Goal: Information Seeking & Learning: Learn about a topic

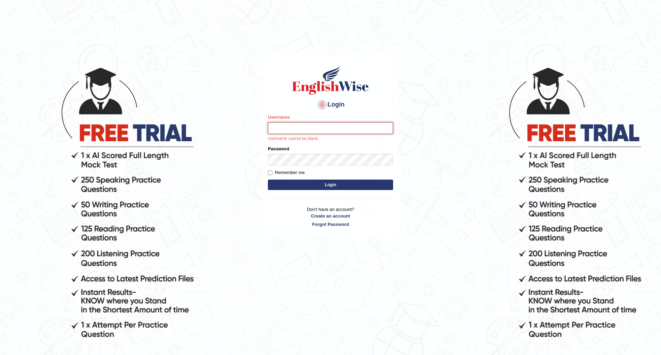
type input "raman3107"
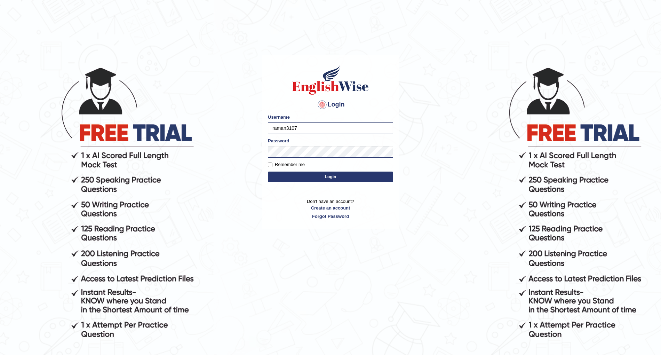
click at [319, 176] on button "Login" at bounding box center [330, 176] width 125 height 10
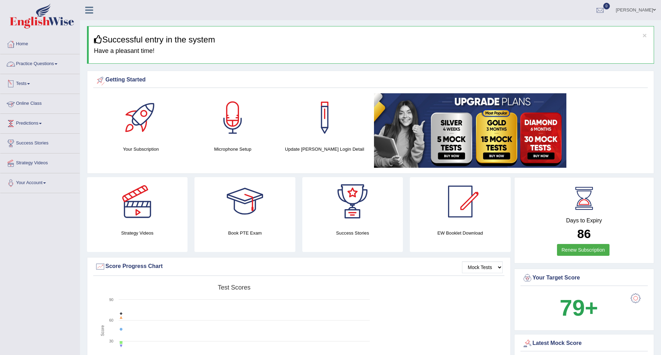
click at [57, 64] on span at bounding box center [56, 63] width 3 height 1
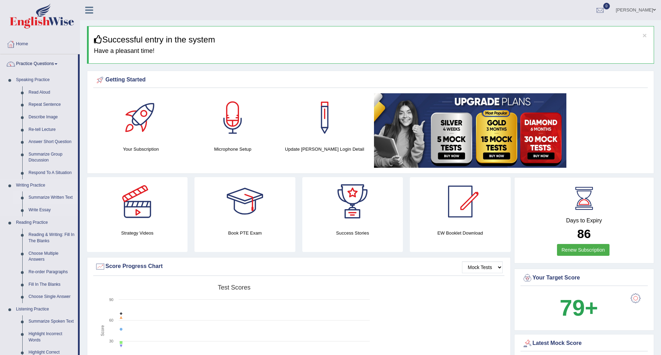
click at [53, 199] on link "Summarize Written Text" at bounding box center [51, 197] width 53 height 13
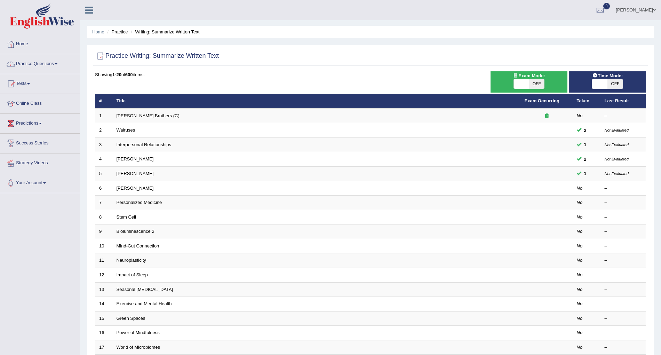
click at [608, 82] on span "OFF" at bounding box center [614, 84] width 15 height 10
checkbox input "true"
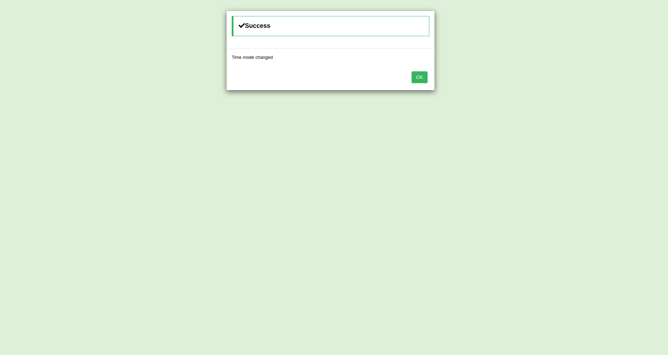
click at [418, 77] on button "OK" at bounding box center [419, 77] width 16 height 12
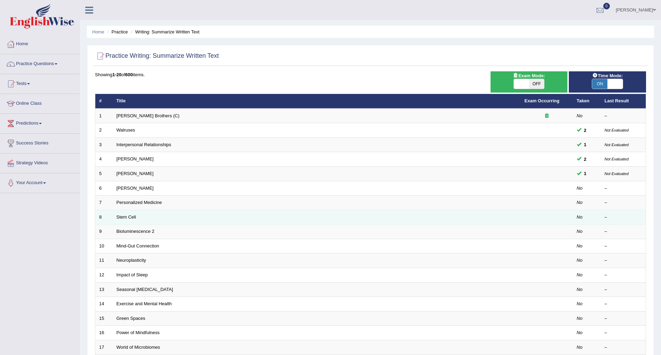
scroll to position [55, 0]
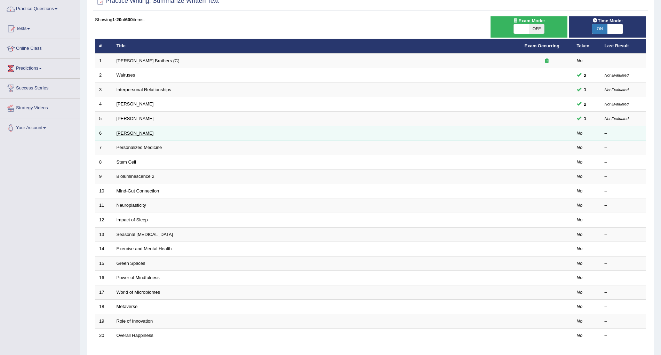
click at [141, 131] on link "[PERSON_NAME]" at bounding box center [135, 132] width 37 height 5
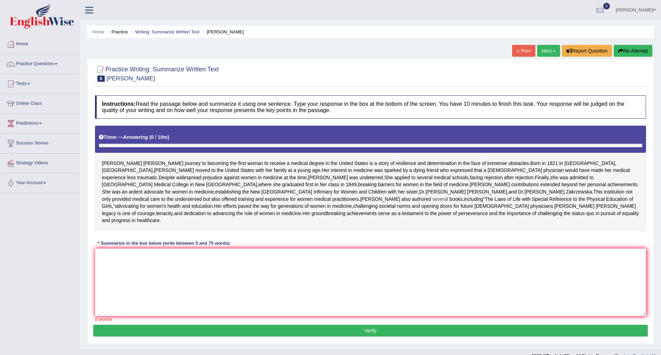
scroll to position [46, 0]
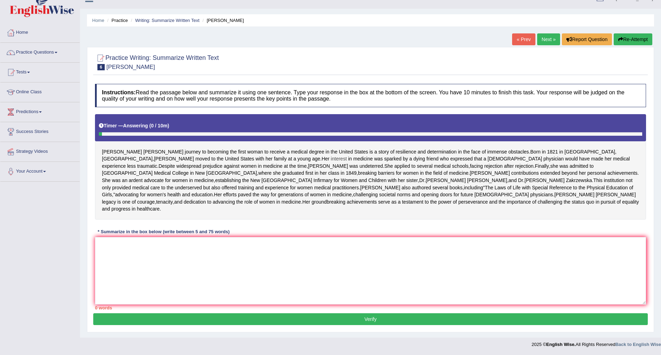
drag, startPoint x: 102, startPoint y: 118, endPoint x: 204, endPoint y: 127, distance: 101.9
click at [204, 127] on div "Elizabeth Blackwell's journey to becoming the first woman to receive a medical …" at bounding box center [370, 166] width 551 height 105
click at [137, 248] on textarea at bounding box center [370, 270] width 551 height 67
drag, startPoint x: 106, startPoint y: 113, endPoint x: 172, endPoint y: 120, distance: 66.8
click at [172, 120] on div "Elizabeth Blackwell's journey to becoming the first woman to receive a medical …" at bounding box center [370, 166] width 551 height 105
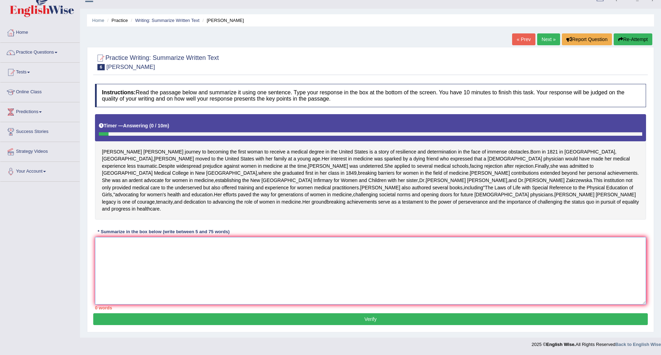
click at [164, 266] on textarea at bounding box center [370, 270] width 551 height 67
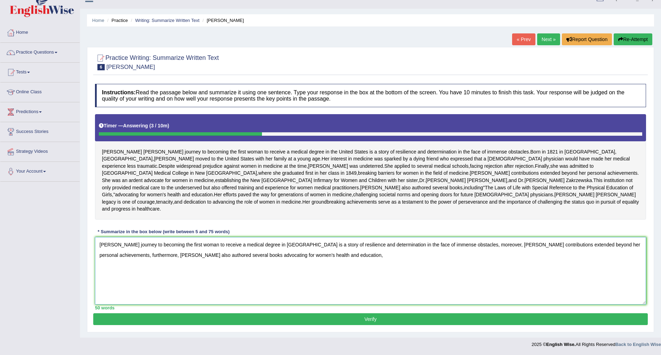
click at [491, 244] on textarea "Elizabeth Blackwell's journey to becoming the first woman to receive a medical …" at bounding box center [370, 270] width 551 height 67
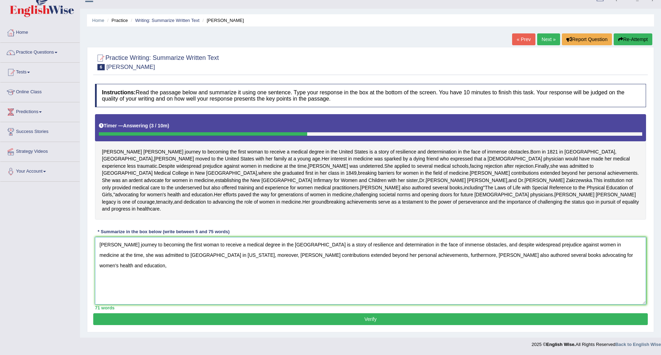
click at [426, 273] on textarea "Elizabeth Blackwell's journey to becoming the first woman to receive a medical …" at bounding box center [370, 270] width 551 height 67
type textarea "Elizabeth Blackwell's journey to becoming the first woman to receive a medical …"
click at [331, 320] on button "Verify" at bounding box center [370, 319] width 554 height 12
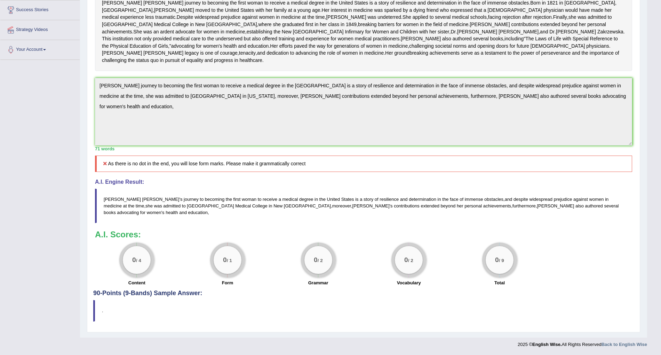
scroll to position [152, 0]
click at [74, 94] on div "Toggle navigation Home Practice Questions Speaking Practice Read Aloud Repeat S…" at bounding box center [323, 109] width 647 height 484
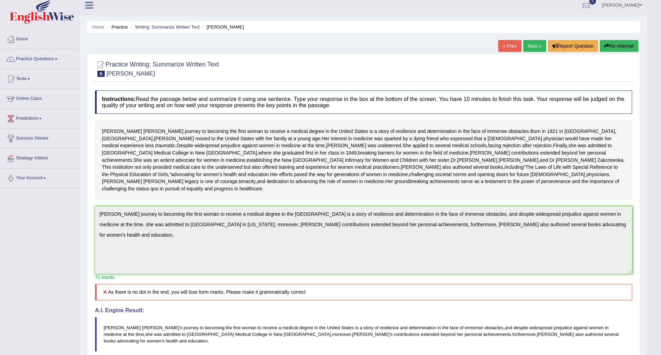
scroll to position [0, 0]
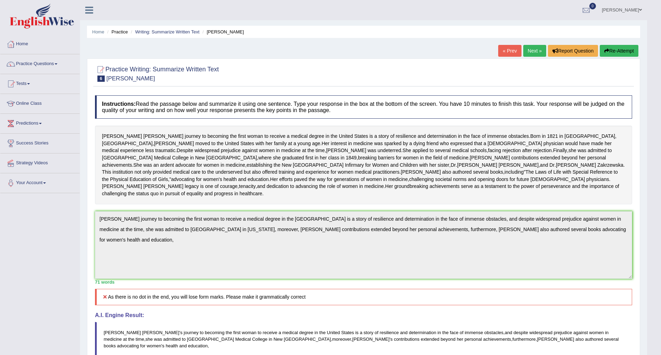
click at [617, 54] on button "Re-Attempt" at bounding box center [619, 51] width 39 height 12
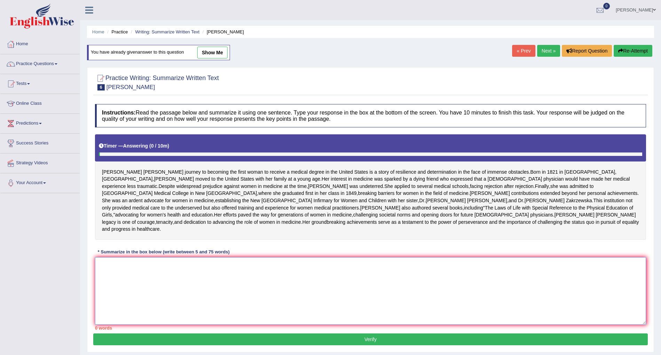
click at [232, 315] on textarea at bounding box center [370, 290] width 551 height 67
paste textarea "Elizabeth Blackwell's journey to becoming the first woman to receive a medical …"
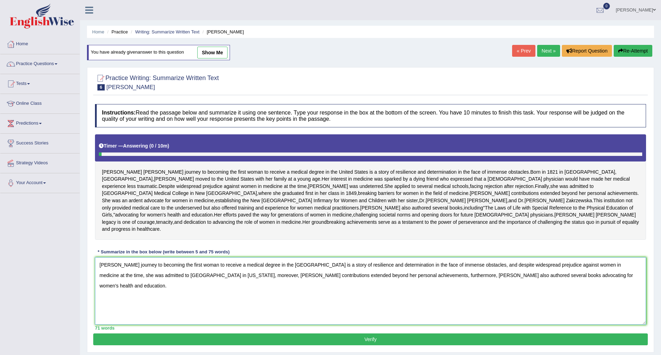
scroll to position [54, 0]
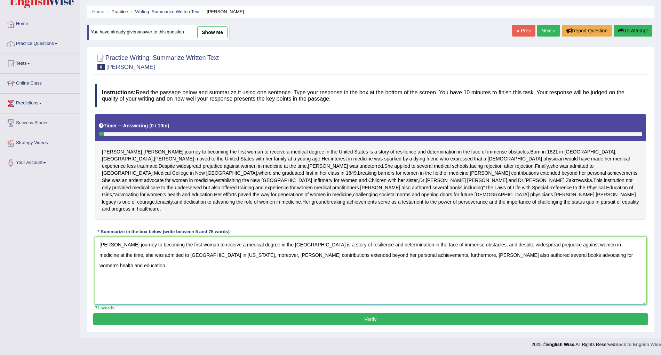
type textarea "Elizabeth Blackwell's journey to becoming the first woman to receive a medical …"
click at [243, 323] on button "Verify" at bounding box center [370, 319] width 554 height 12
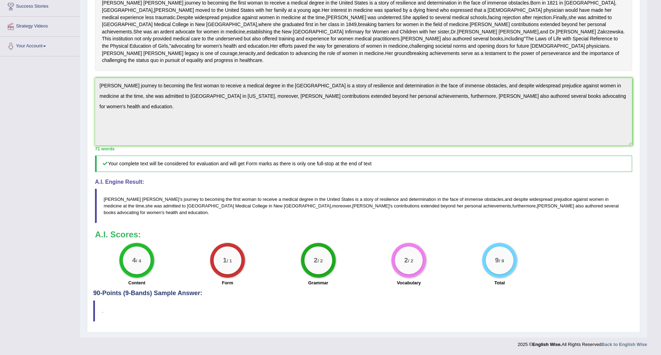
scroll to position [0, 0]
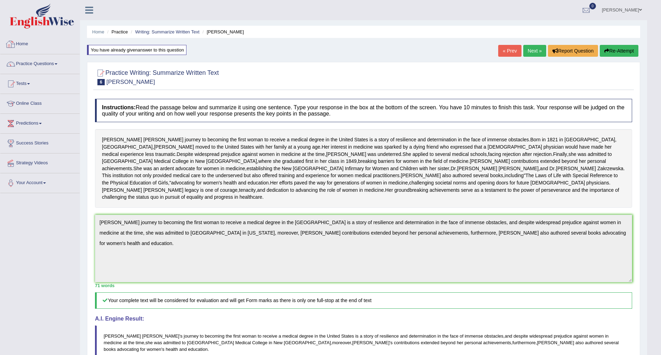
click at [162, 27] on ul "Home Practice Writing: Summarize Written Text Elizabeth Blackwell" at bounding box center [363, 32] width 553 height 12
click at [166, 31] on link "Writing: Summarize Written Text" at bounding box center [167, 31] width 64 height 5
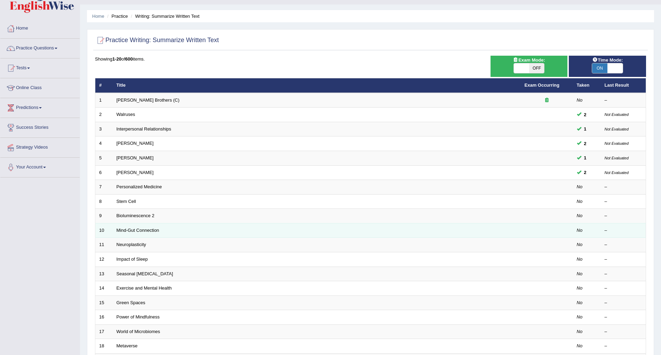
scroll to position [17, 0]
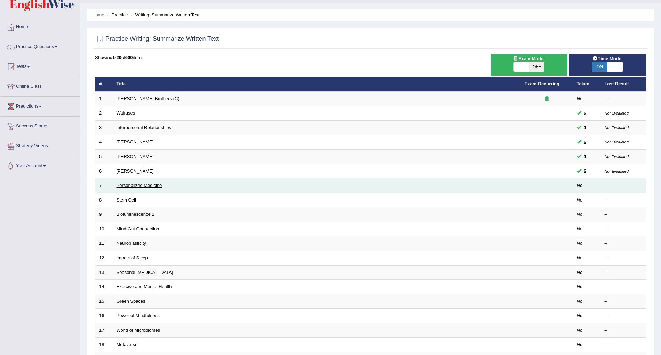
click at [153, 184] on link "Personalized Medicine" at bounding box center [140, 185] width 46 height 5
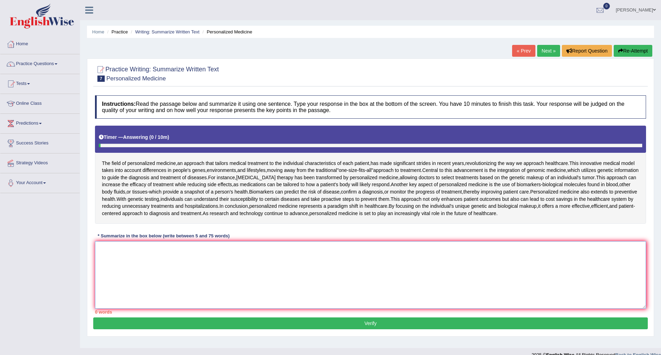
click at [169, 252] on textarea at bounding box center [370, 274] width 551 height 67
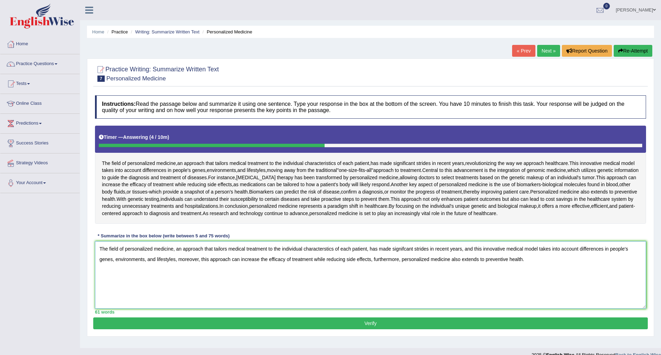
click at [368, 248] on textarea "The field of personalized medicine, an approach that tailors medical treatment …" at bounding box center [370, 274] width 551 height 67
type textarea "The field of personalized medicine, an approach that tailors medical treatment …"
click at [346, 327] on button "Verify" at bounding box center [370, 323] width 554 height 12
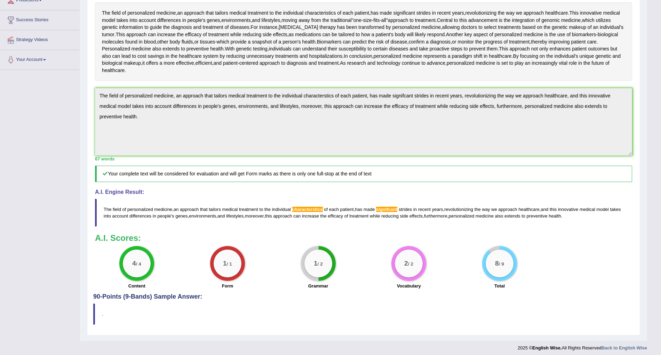
scroll to position [85, 0]
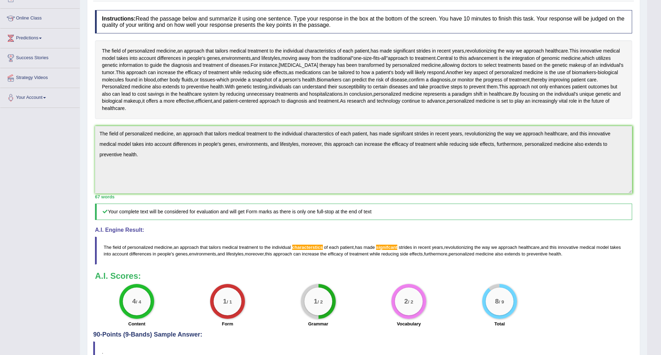
click at [94, 127] on div "Instructions: Read the passage below and summarize it using one sentence. Type …" at bounding box center [363, 169] width 540 height 324
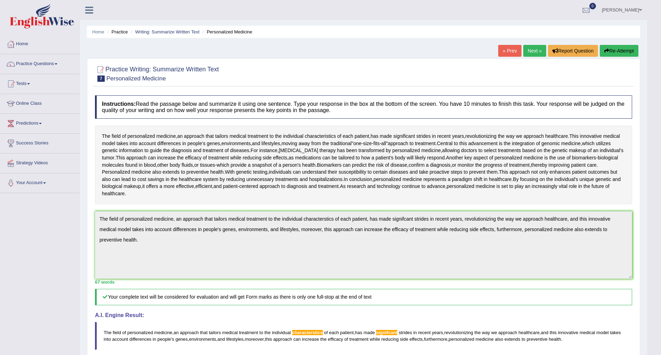
click at [625, 48] on button "Re-Attempt" at bounding box center [619, 51] width 39 height 12
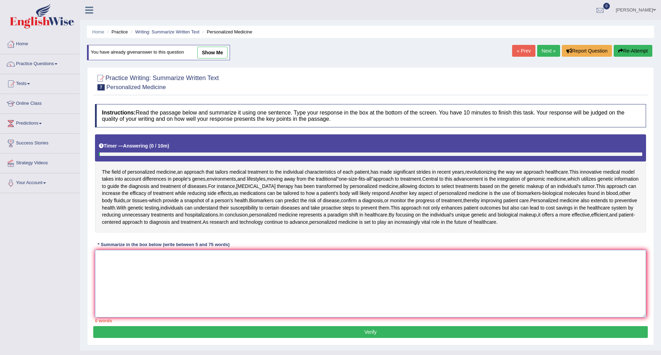
click at [239, 262] on textarea at bounding box center [370, 283] width 551 height 67
paste textarea "The field of personalized medicine, an approach that tailors medical treatment …"
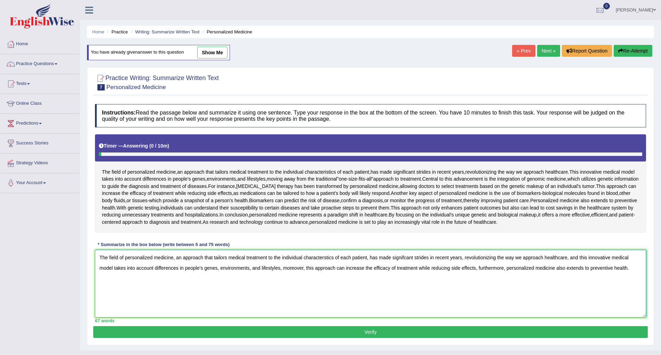
click at [330, 257] on textarea "The field of personalized medicine, an approach that tailors medical treatment …" at bounding box center [370, 283] width 551 height 67
click at [405, 256] on textarea "The field of personalized medicine, an approach that tailors medical treatment …" at bounding box center [370, 283] width 551 height 67
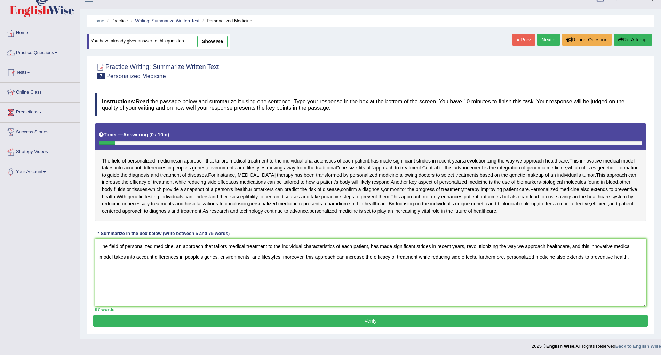
type textarea "The field of personalized medicine, an approach that tailors medical treatment …"
click at [372, 324] on button "Verify" at bounding box center [370, 321] width 554 height 12
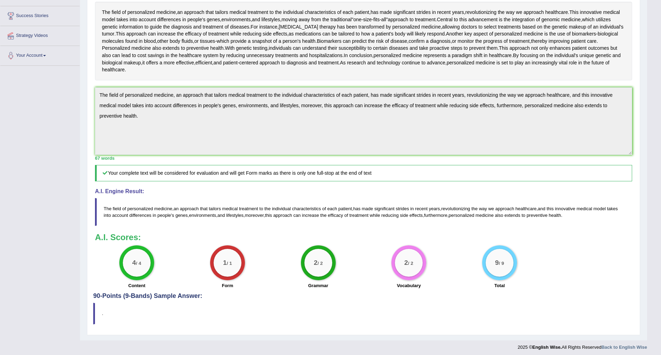
scroll to position [0, 0]
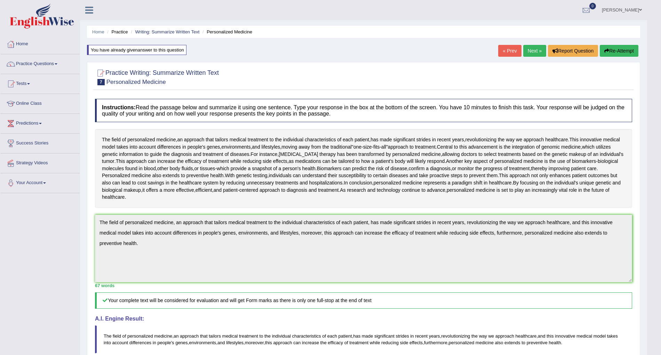
click at [535, 52] on link "Next »" at bounding box center [534, 51] width 23 height 12
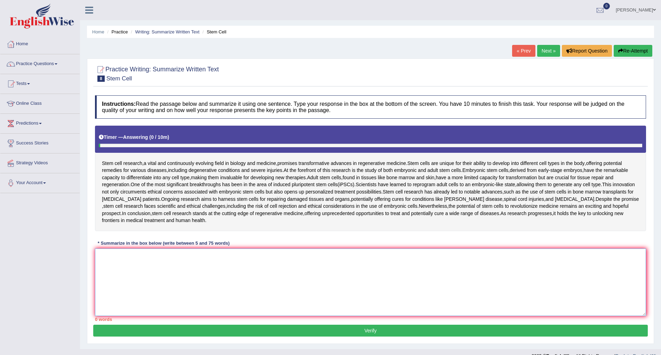
click at [208, 281] on textarea at bounding box center [370, 281] width 551 height 67
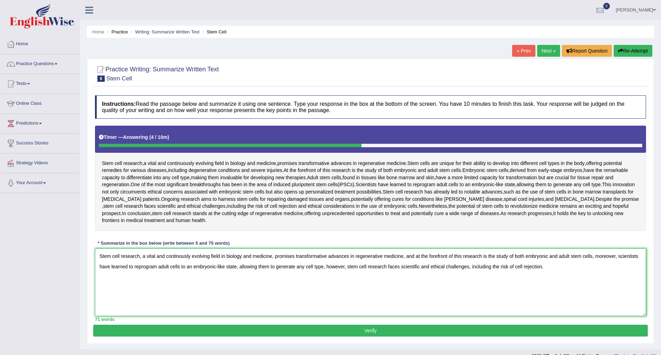
click at [336, 279] on textarea "Stem cell research, a vital and continously evolving field in biology and medic…" at bounding box center [370, 281] width 551 height 67
type textarea "Stem cell research, a vital and continously evolving field in biology and medic…"
click at [337, 322] on div "Instructions: Read the passage below and summarize it using one sentence. Type …" at bounding box center [370, 208] width 554 height 233
click at [340, 326] on button "Verify" at bounding box center [370, 330] width 554 height 12
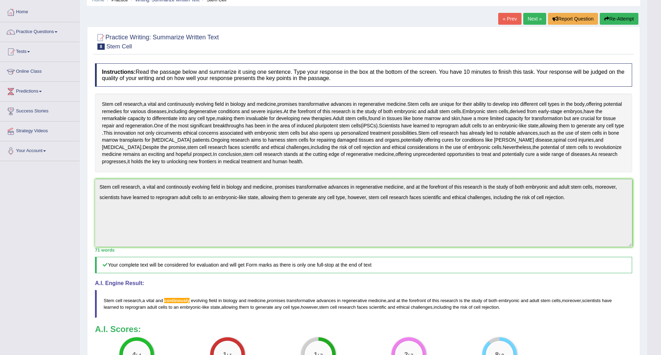
scroll to position [2, 0]
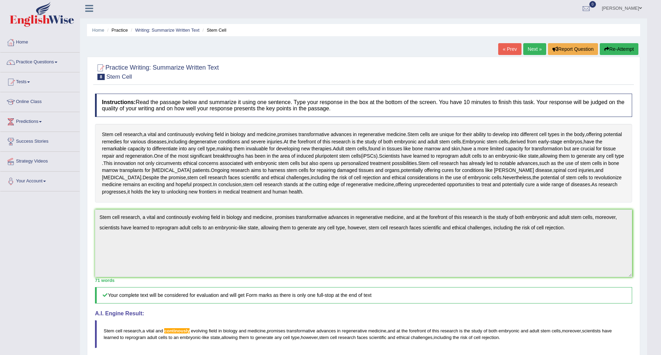
click at [625, 53] on button "Re-Attempt" at bounding box center [619, 49] width 39 height 12
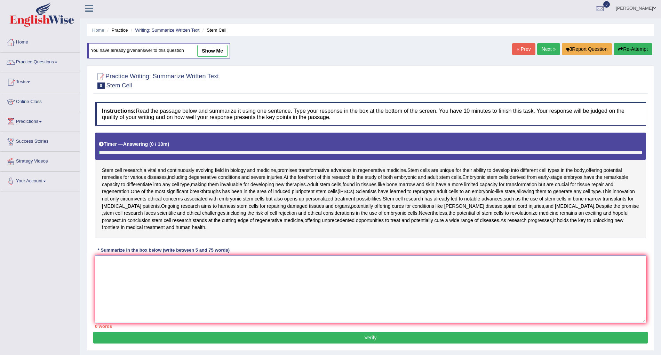
click at [214, 292] on textarea at bounding box center [370, 288] width 551 height 67
paste textarea "Stem cell research, a vital and continously evolving field in biology and medic…"
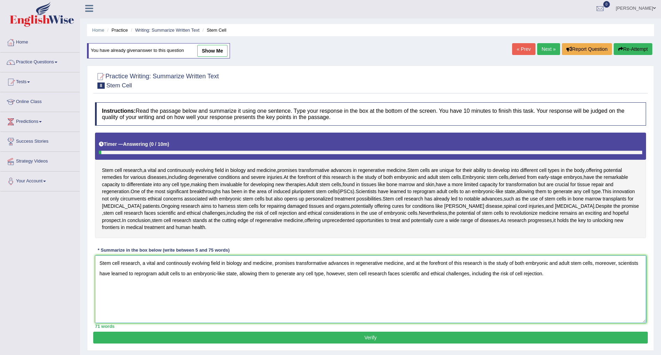
click at [173, 261] on textarea "Stem cell research, a vital and continously evolving field in biology and medic…" at bounding box center [370, 288] width 551 height 67
click at [180, 262] on textarea "Stem cell research, a vital and continously evolving field in biology and medic…" at bounding box center [370, 288] width 551 height 67
type textarea "Stem cell research, a vital and continuously evolving field in biology and medi…"
click at [257, 337] on button "Verify" at bounding box center [370, 337] width 554 height 12
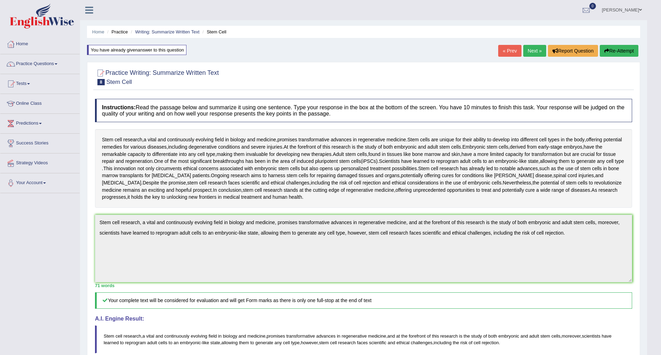
click at [531, 56] on link "Next »" at bounding box center [534, 51] width 23 height 12
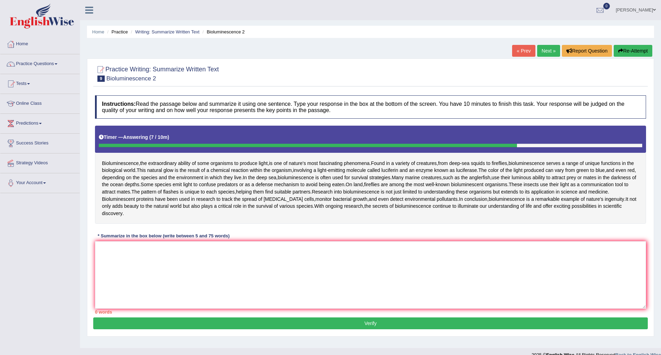
click at [531, 56] on link "« Prev" at bounding box center [523, 51] width 23 height 12
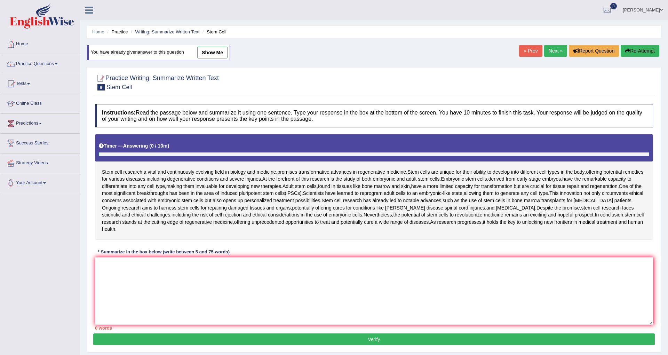
click at [627, 55] on button "Re-Attempt" at bounding box center [639, 51] width 39 height 12
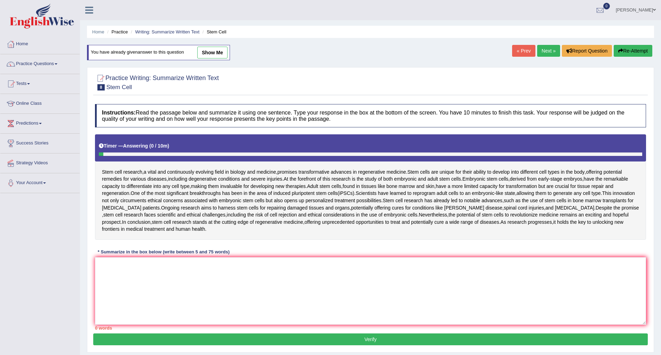
click at [545, 49] on link "Next »" at bounding box center [548, 51] width 23 height 12
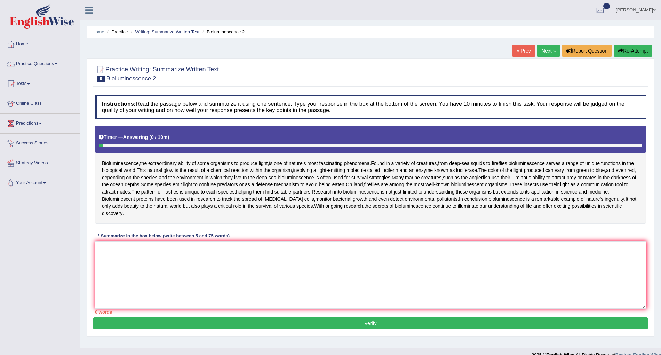
click at [170, 32] on link "Writing: Summarize Written Text" at bounding box center [167, 31] width 64 height 5
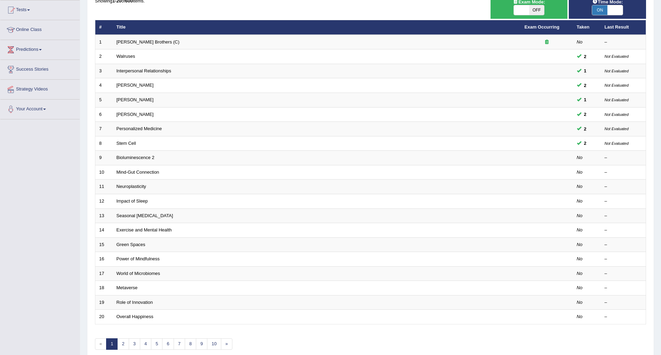
scroll to position [80, 0]
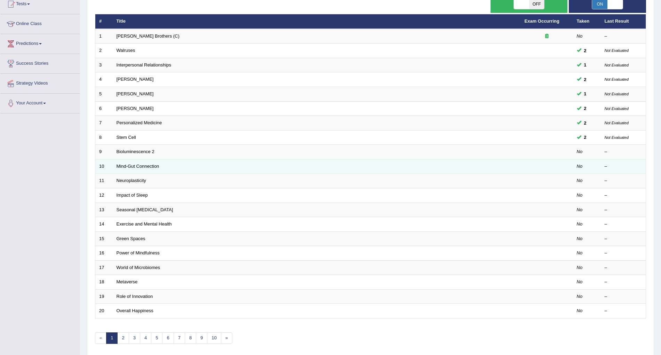
click at [139, 161] on td "Mind-Gut Connection" at bounding box center [317, 166] width 408 height 15
click at [135, 163] on link "Mind-Gut Connection" at bounding box center [138, 165] width 43 height 5
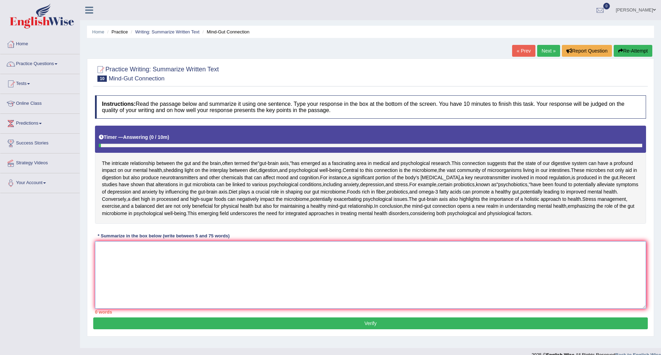
click at [138, 308] on textarea at bounding box center [370, 274] width 551 height 67
type textarea "T"
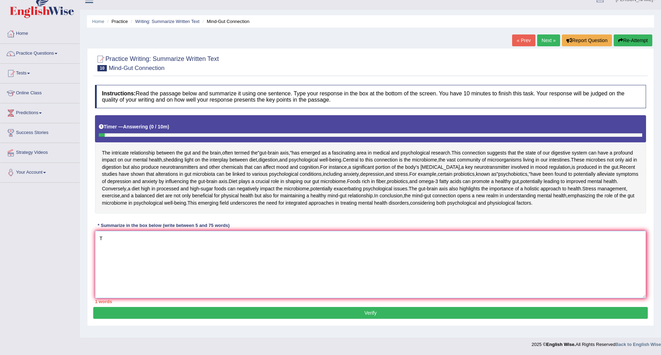
click at [138, 276] on textarea "T" at bounding box center [370, 264] width 551 height 67
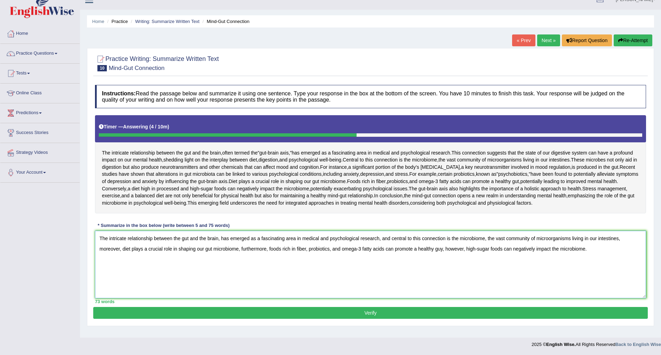
click at [441, 257] on textarea "The intricate relationship between the gut and the brain, has emerged as a fasc…" at bounding box center [370, 264] width 551 height 67
type textarea "The intricate relationship between the gut and the brain, has emerged as a fasc…"
click at [408, 319] on button "Verify" at bounding box center [370, 313] width 554 height 12
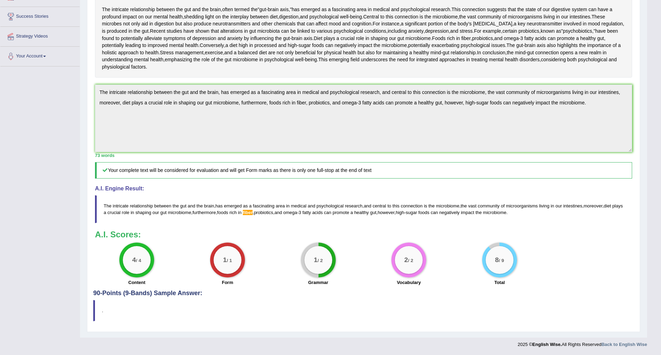
scroll to position [145, 0]
click at [49, 110] on div "Toggle navigation Home Practice Questions Speaking Practice Read Aloud Repeat S…" at bounding box center [323, 112] width 647 height 478
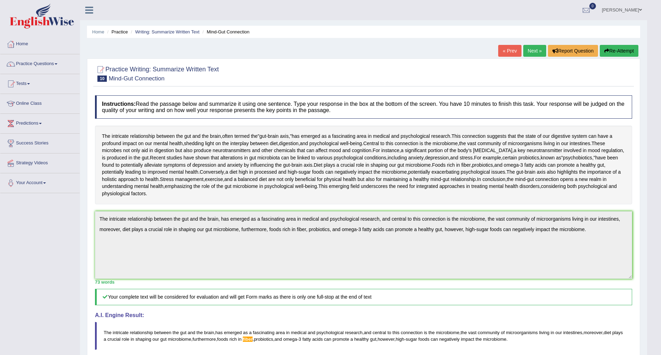
click at [635, 49] on button "Re-Attempt" at bounding box center [619, 51] width 39 height 12
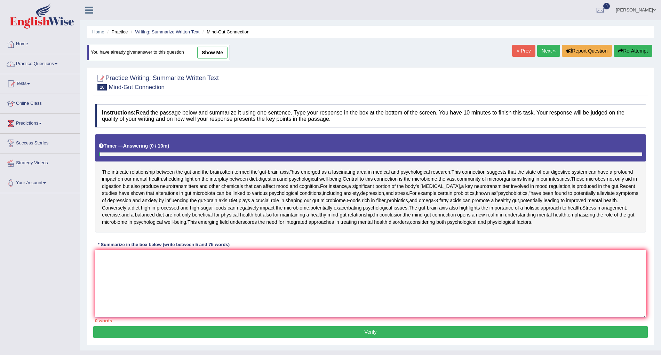
click at [259, 317] on textarea at bounding box center [370, 283] width 551 height 67
paste textarea "The intricate relationship between the gut and the brain, has emerged as a fasc…"
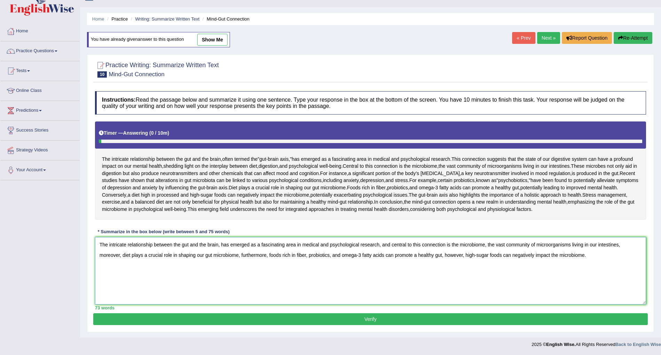
scroll to position [24, 0]
click at [304, 303] on textarea "The intricate relationship between the gut and the brain, has emerged as a fasc…" at bounding box center [370, 270] width 551 height 67
type textarea "The intricate relationship between the gut and the brain, has emerged as a fasc…"
click at [316, 320] on button "Verify" at bounding box center [370, 319] width 554 height 12
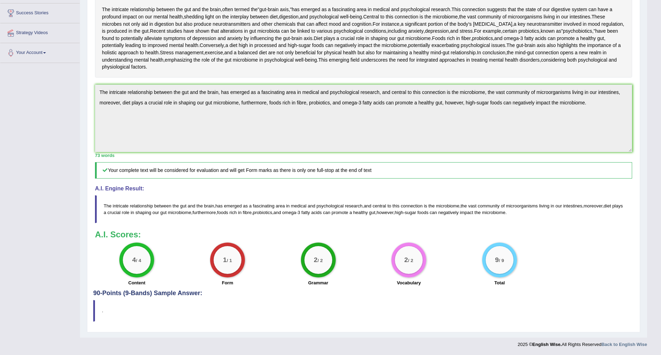
scroll to position [0, 0]
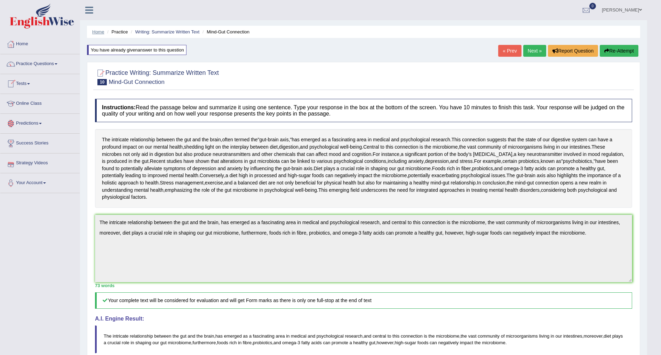
click at [98, 30] on link "Home" at bounding box center [98, 31] width 12 height 5
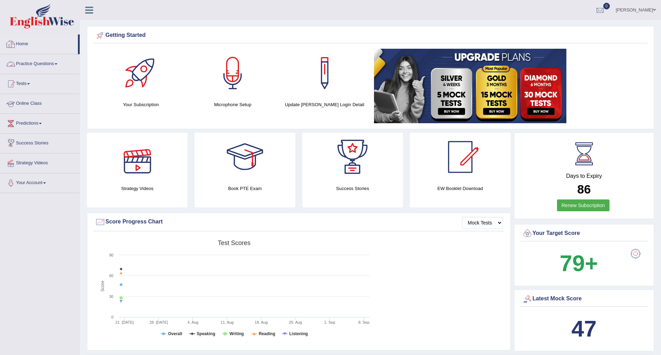
click at [36, 63] on link "Practice Questions" at bounding box center [39, 62] width 79 height 17
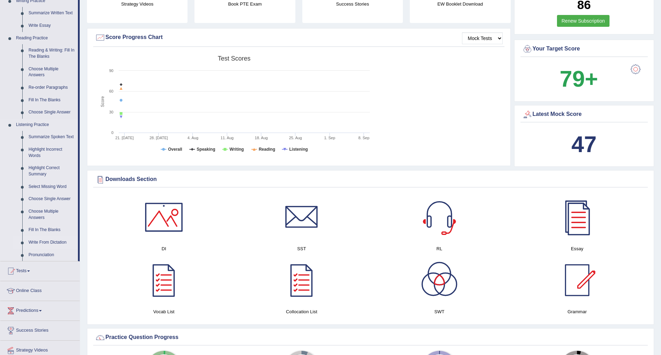
scroll to position [188, 0]
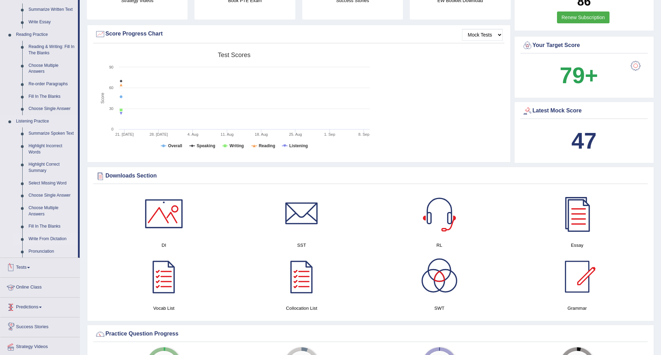
click at [48, 235] on link "Write From Dictation" at bounding box center [51, 239] width 53 height 13
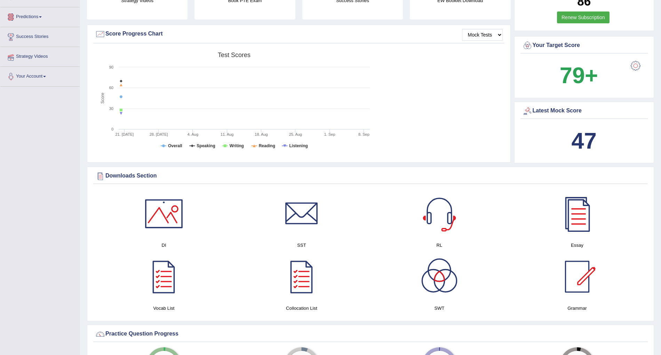
scroll to position [85, 0]
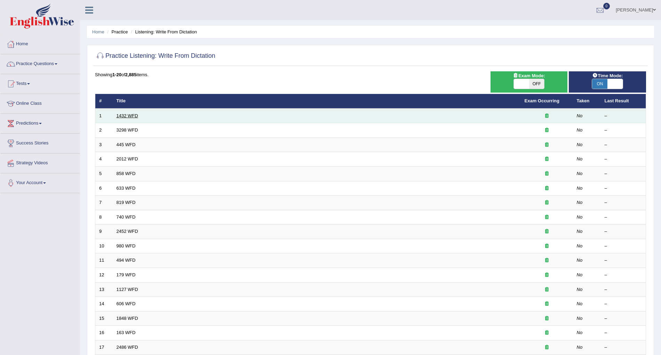
click at [131, 117] on link "1432 WFD" at bounding box center [128, 115] width 22 height 5
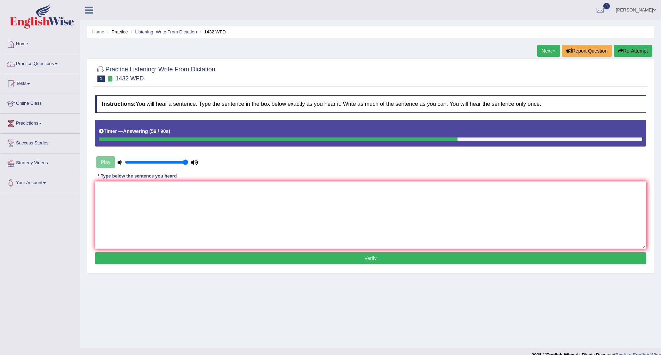
click at [626, 47] on button "Re-Attempt" at bounding box center [632, 51] width 39 height 12
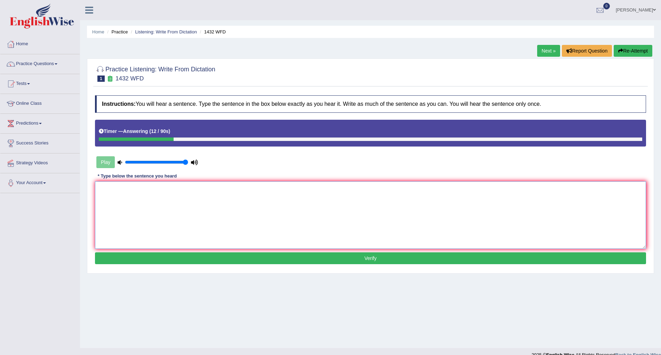
click at [392, 187] on textarea at bounding box center [370, 214] width 551 height 67
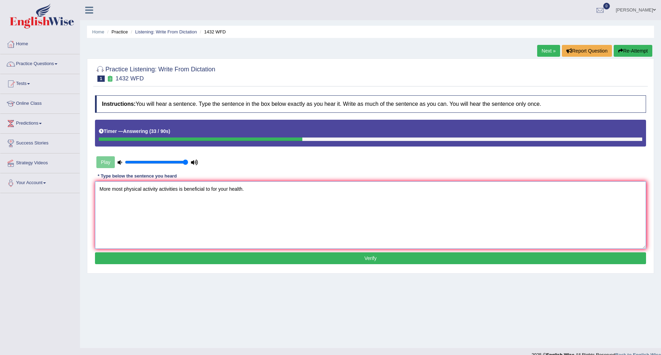
type textarea "More most physical activity activities is beneficial to for your health."
click at [295, 261] on button "Verify" at bounding box center [370, 258] width 551 height 12
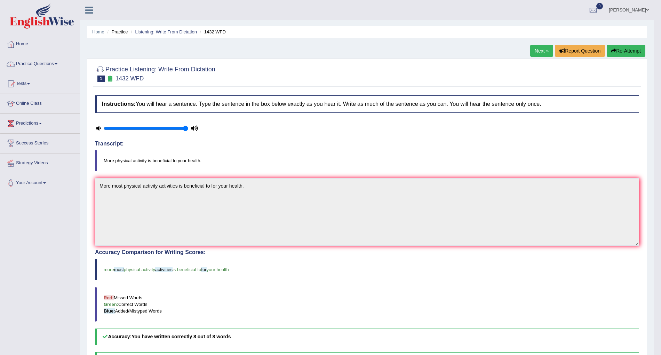
click at [543, 52] on link "Next »" at bounding box center [541, 51] width 23 height 12
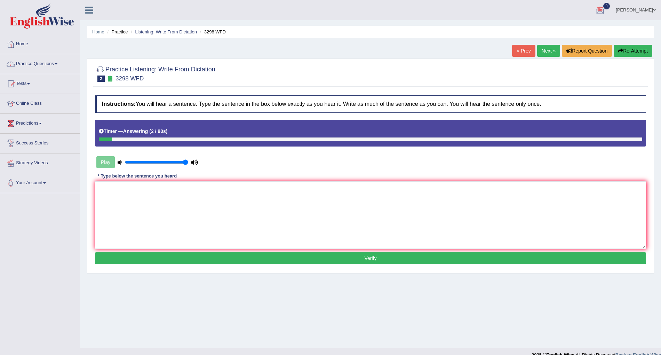
click at [630, 53] on button "Re-Attempt" at bounding box center [632, 51] width 39 height 12
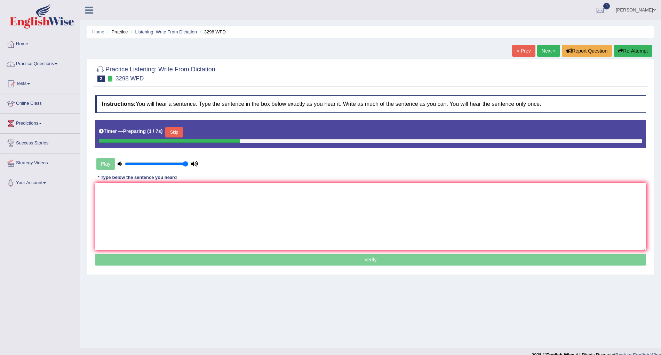
click at [179, 128] on button "Skip" at bounding box center [173, 132] width 17 height 10
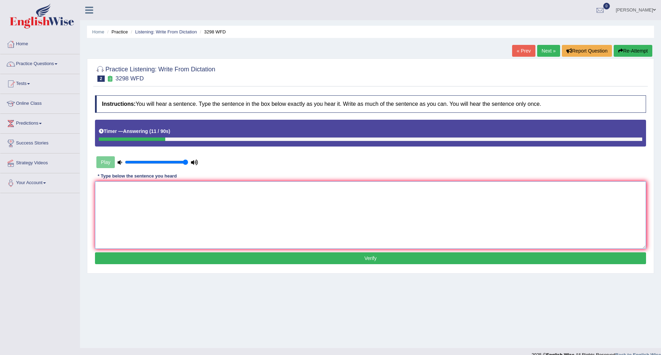
click at [182, 203] on textarea at bounding box center [370, 214] width 551 height 67
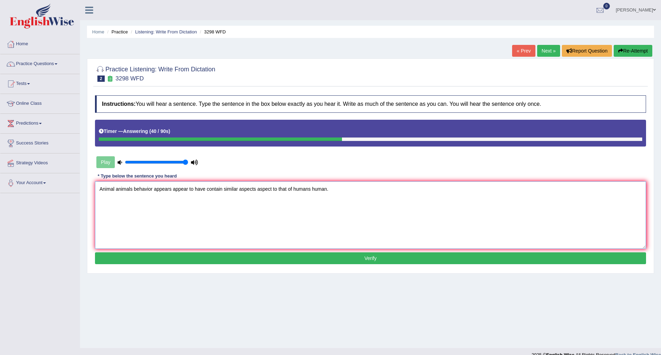
type textarea "Animal animals behavior appears appear to have contain similar aspects aspect t…"
click at [265, 260] on button "Verify" at bounding box center [370, 258] width 551 height 12
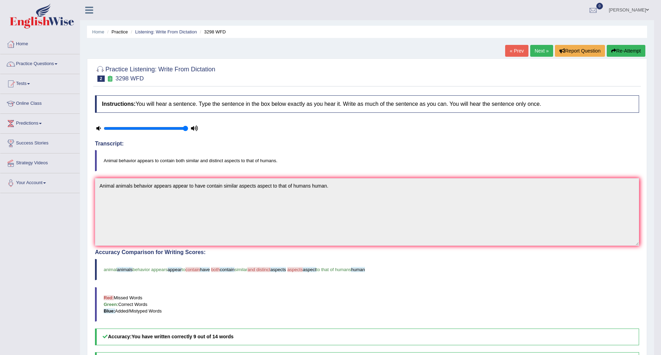
click at [539, 52] on link "Next »" at bounding box center [541, 51] width 23 height 12
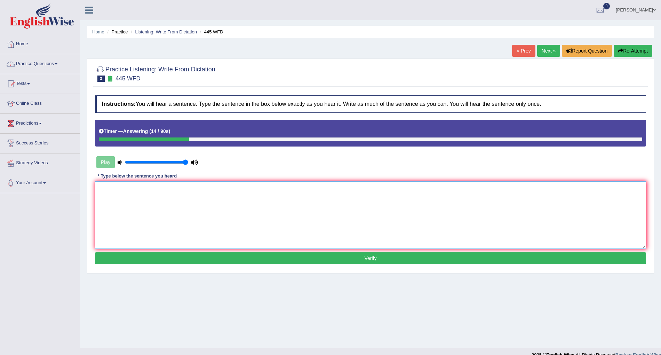
click at [377, 195] on textarea at bounding box center [370, 214] width 551 height 67
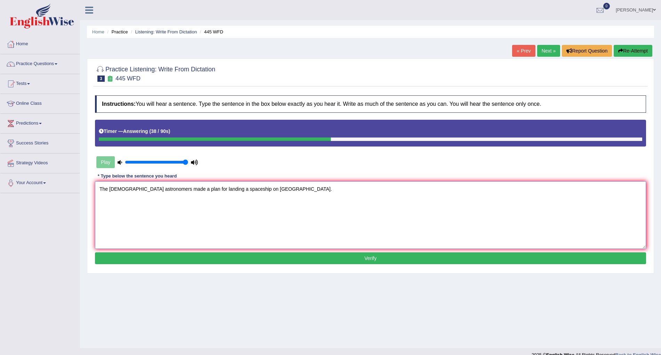
type textarea "The [DEMOGRAPHIC_DATA] astronomers made a plan for landing a spaceship on [GEOG…"
click at [243, 254] on button "Verify" at bounding box center [370, 258] width 551 height 12
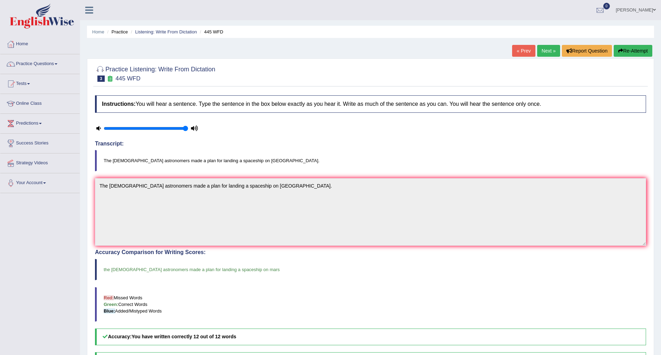
click at [543, 51] on link "Next »" at bounding box center [548, 51] width 23 height 12
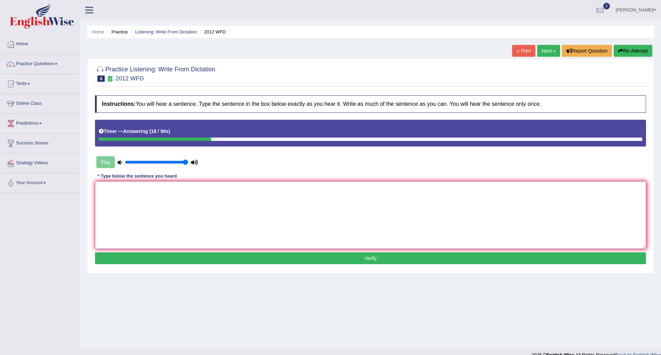
click at [372, 214] on textarea at bounding box center [370, 214] width 551 height 67
type textarea "There is a great deal of debate on this topic."
click at [313, 255] on button "Verify" at bounding box center [370, 258] width 551 height 12
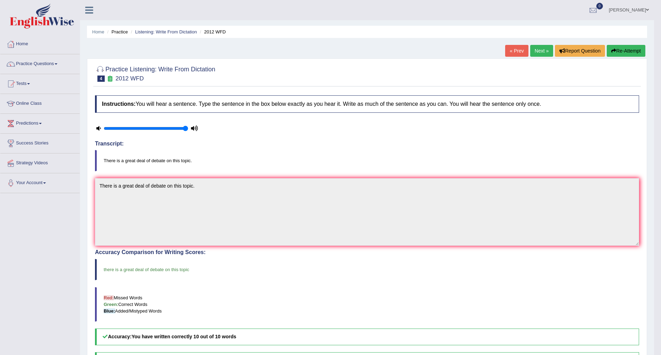
click at [537, 49] on link "Next »" at bounding box center [541, 51] width 23 height 12
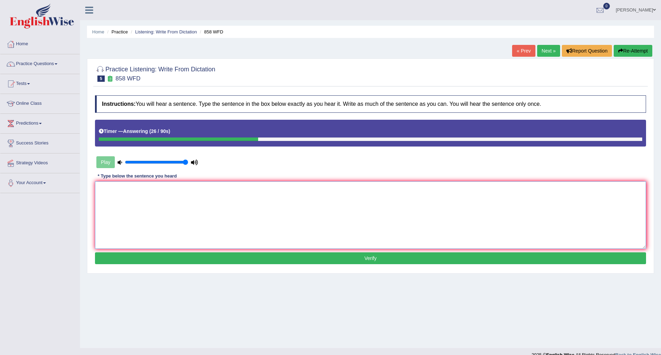
click at [394, 204] on textarea at bounding box center [370, 214] width 551 height 67
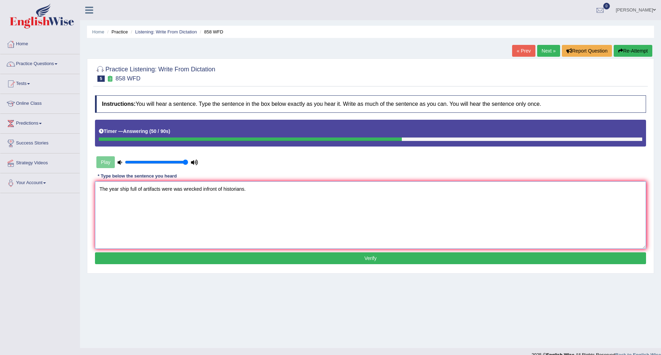
type textarea "The year ship full of artifacts were was wrecked infront of historians."
click at [349, 263] on div "Instructions: You will hear a sentence. Type the sentence in the box below exac…" at bounding box center [370, 180] width 554 height 177
click at [335, 257] on button "Verify" at bounding box center [370, 258] width 551 height 12
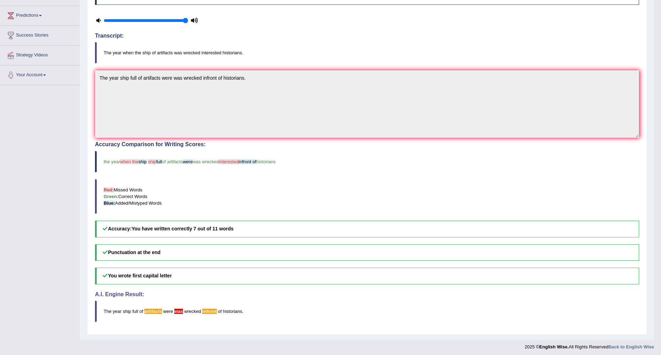
scroll to position [108, 0]
click at [335, 257] on h5 "Punctuation at the end" at bounding box center [367, 252] width 544 height 16
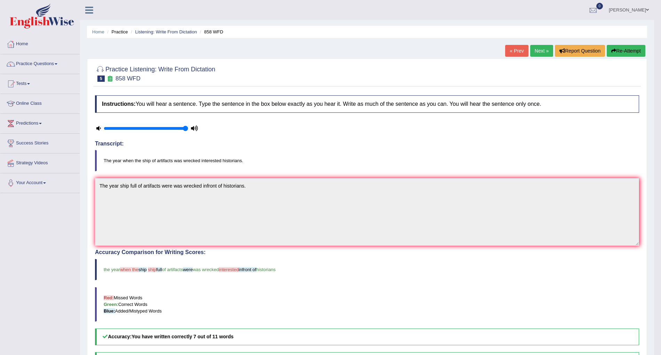
click at [539, 50] on link "Next »" at bounding box center [541, 51] width 23 height 12
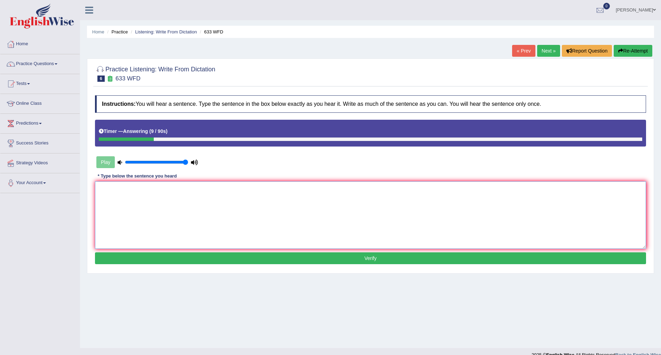
click at [265, 192] on textarea at bounding box center [370, 214] width 551 height 67
type textarea "Research shows show that exercising makes make us feel better."
click at [295, 252] on button "Verify" at bounding box center [370, 258] width 551 height 12
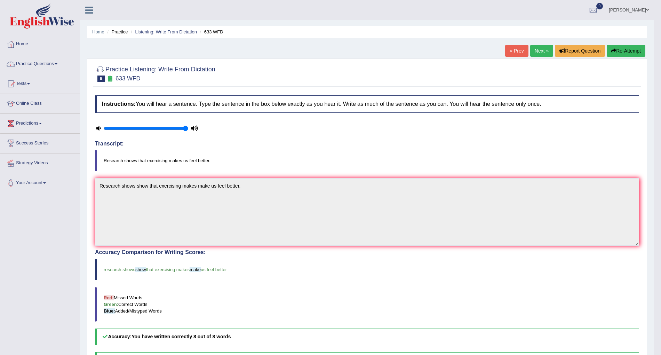
click at [543, 49] on link "Next »" at bounding box center [541, 51] width 23 height 12
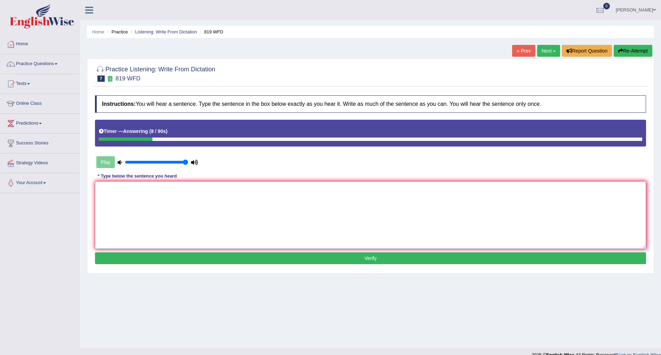
click at [420, 204] on textarea at bounding box center [370, 214] width 551 height 67
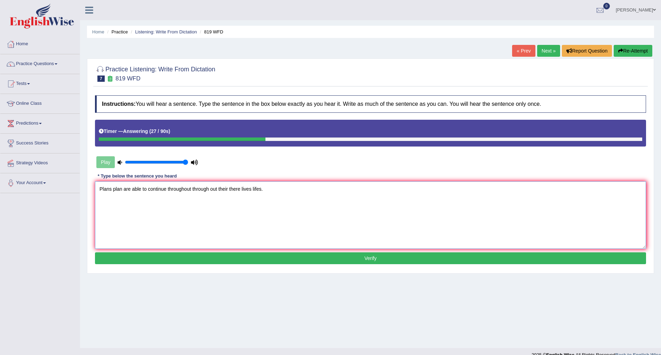
type textarea "Plans plan are able to continue throughout through out their there lives lifes."
click at [345, 257] on button "Verify" at bounding box center [370, 258] width 551 height 12
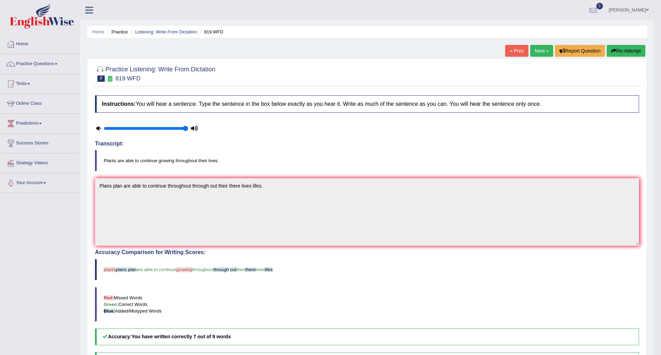
click at [545, 47] on link "Next »" at bounding box center [541, 51] width 23 height 12
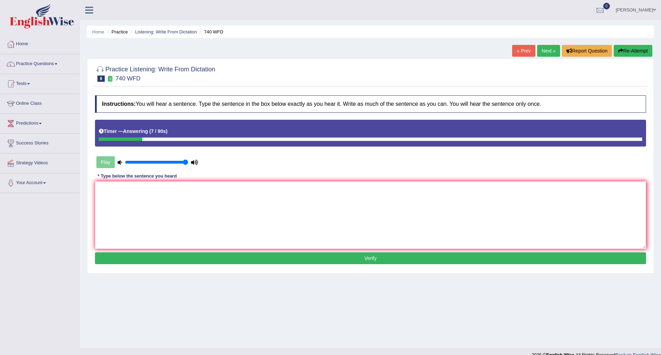
drag, startPoint x: 0, startPoint y: 0, endPoint x: 545, endPoint y: 47, distance: 547.0
click at [353, 220] on textarea at bounding box center [370, 214] width 551 height 67
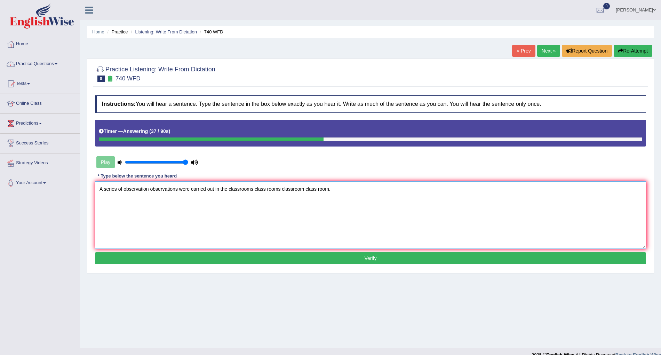
type textarea "A series of observation observations were carried out in the classrooms class r…"
click at [315, 260] on button "Verify" at bounding box center [370, 258] width 551 height 12
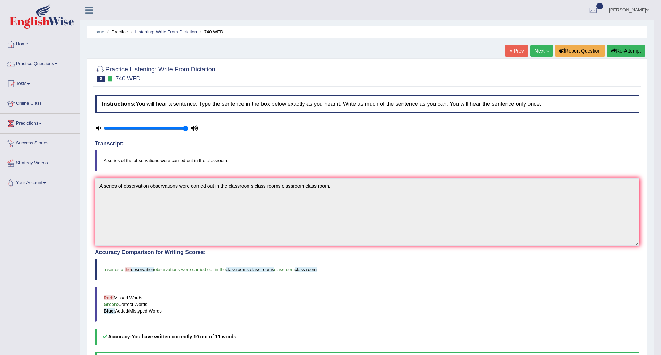
click at [541, 47] on link "Next »" at bounding box center [541, 51] width 23 height 12
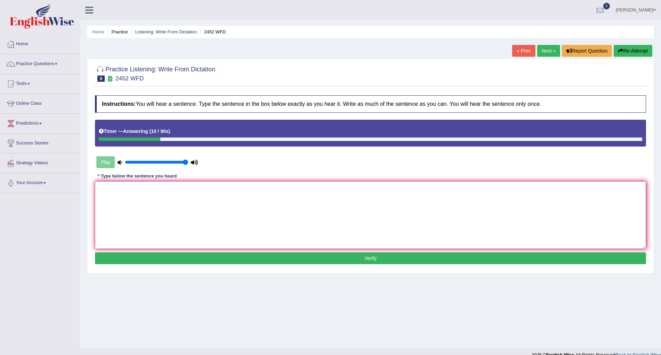
click at [356, 213] on textarea at bounding box center [370, 214] width 551 height 67
type textarea "It is a the debate about the value of the knowledge."
click at [277, 255] on button "Verify" at bounding box center [370, 258] width 551 height 12
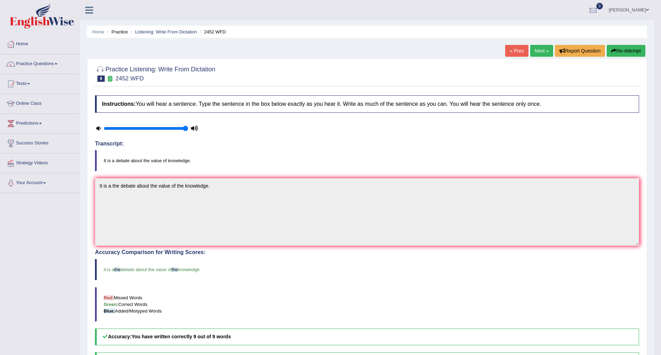
click at [541, 51] on link "Next »" at bounding box center [541, 51] width 23 height 12
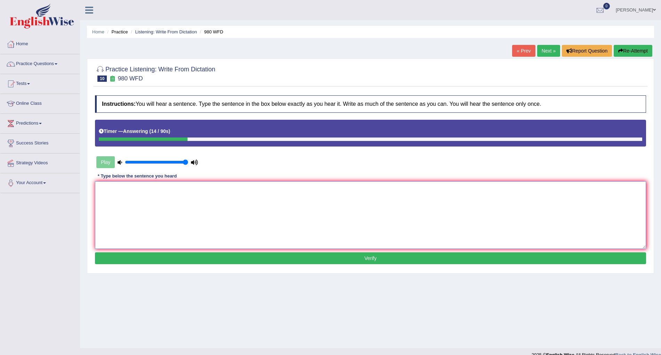
click at [370, 206] on textarea at bounding box center [370, 214] width 551 height 67
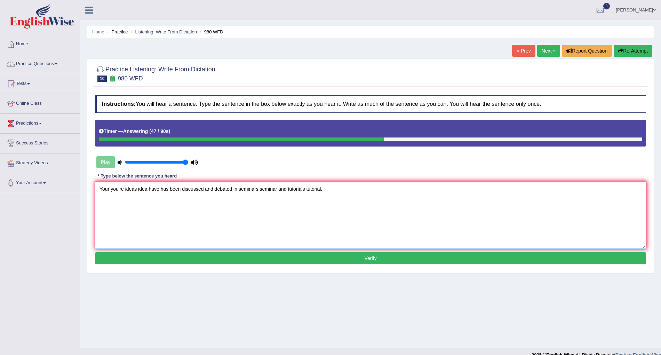
type textarea "Your you're ideas idea have has been discussed and debated in seminars seminar …"
click at [293, 256] on button "Verify" at bounding box center [370, 258] width 551 height 12
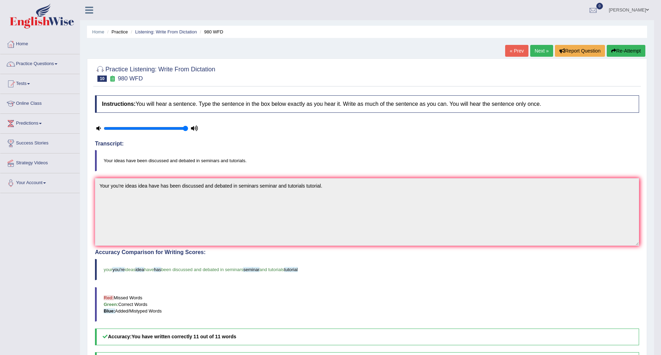
click at [541, 53] on link "Next »" at bounding box center [541, 51] width 23 height 12
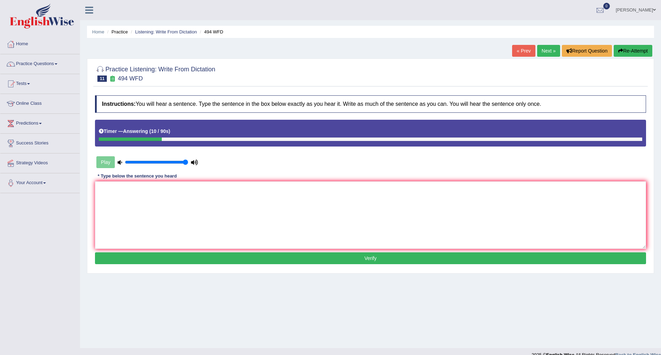
click at [623, 51] on button "Re-Attempt" at bounding box center [632, 51] width 39 height 12
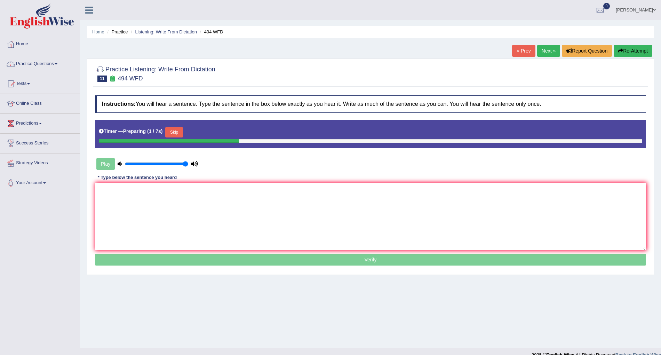
click at [183, 128] on button "Skip" at bounding box center [173, 132] width 17 height 10
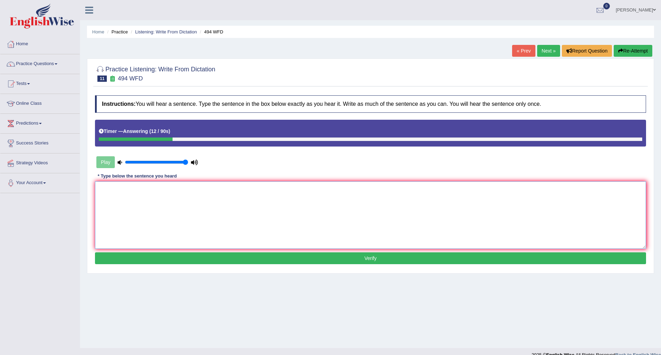
click at [178, 209] on textarea at bounding box center [370, 214] width 551 height 67
click at [235, 194] on textarea "The vocabulary that is peculiar to in a specific" at bounding box center [370, 214] width 551 height 67
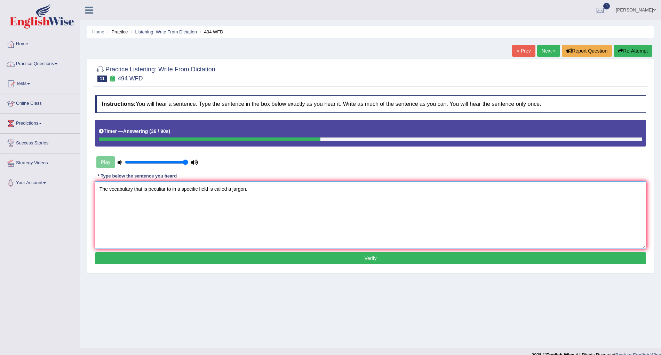
type textarea "The vocabulary that is peculiar to in a specific field is called a jargon."
click at [277, 261] on button "Verify" at bounding box center [370, 258] width 551 height 12
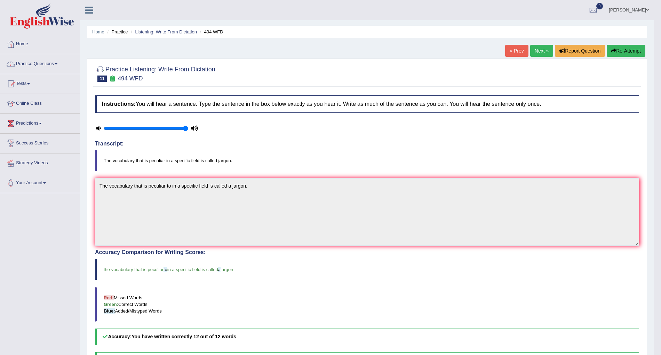
click at [531, 49] on link "Next »" at bounding box center [541, 51] width 23 height 12
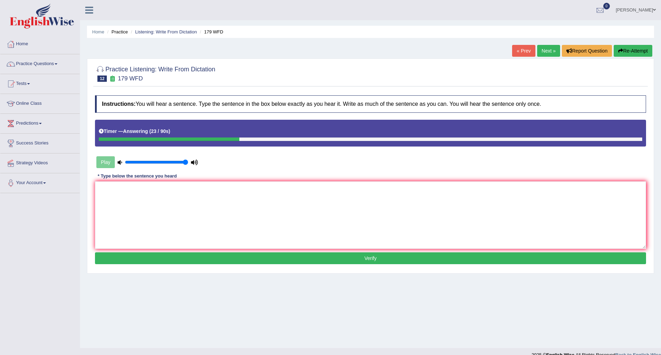
click at [619, 53] on button "Re-Attempt" at bounding box center [632, 51] width 39 height 12
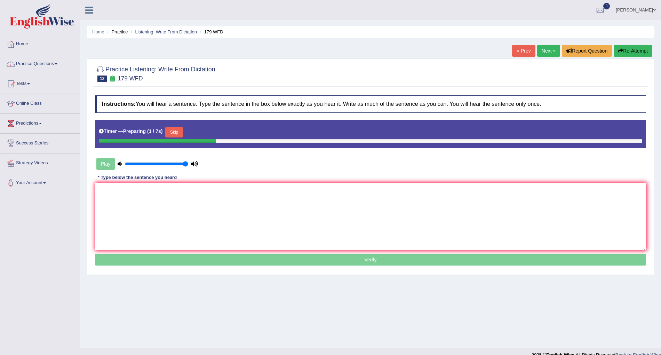
click at [182, 128] on button "Skip" at bounding box center [173, 132] width 17 height 10
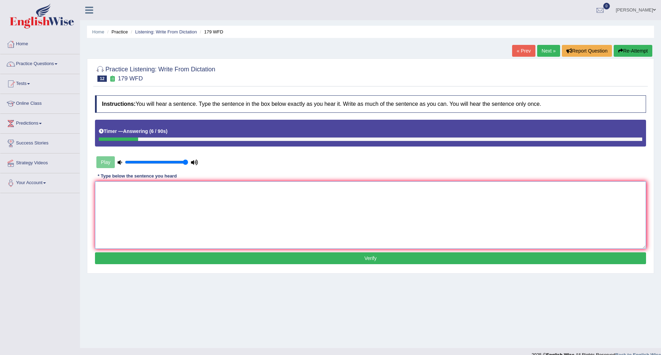
click at [173, 235] on textarea at bounding box center [370, 214] width 551 height 67
type textarea "k"
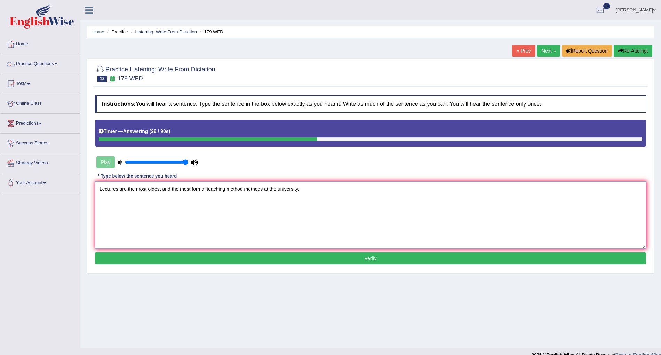
click at [236, 247] on textarea "Lectures are the most oldest and the most formal teaching method methods at the…" at bounding box center [370, 214] width 551 height 67
type textarea "Lectures are the most oldest and the most formal teaching method methods at the…"
click at [242, 260] on button "Verify" at bounding box center [370, 258] width 551 height 12
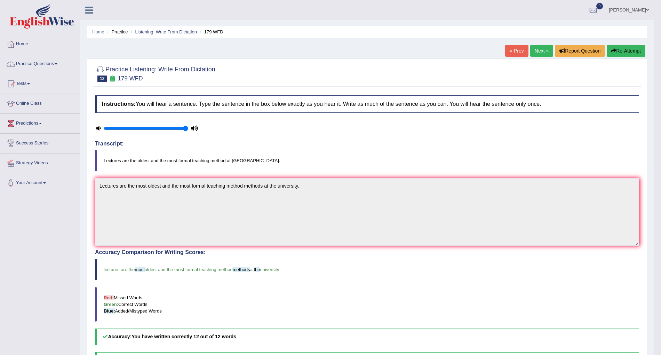
click at [539, 51] on link "Next »" at bounding box center [541, 51] width 23 height 12
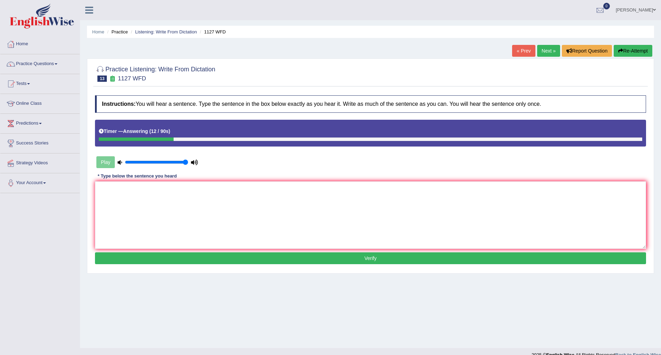
click at [630, 51] on button "Re-Attempt" at bounding box center [632, 51] width 39 height 12
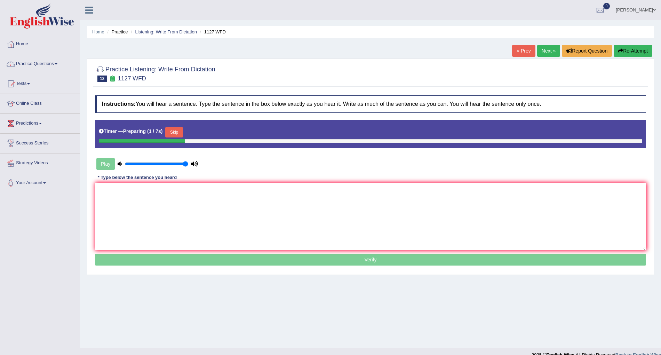
click at [183, 123] on div "Timer — Preparing ( 1 / 7s ) Skip" at bounding box center [370, 134] width 551 height 29
click at [180, 127] on button "Skip" at bounding box center [173, 132] width 17 height 10
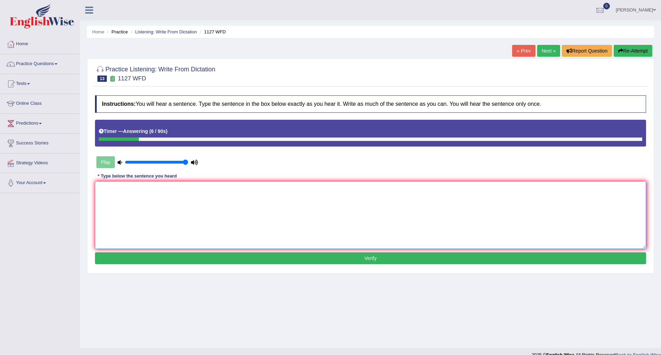
click at [196, 227] on textarea at bounding box center [370, 214] width 551 height 67
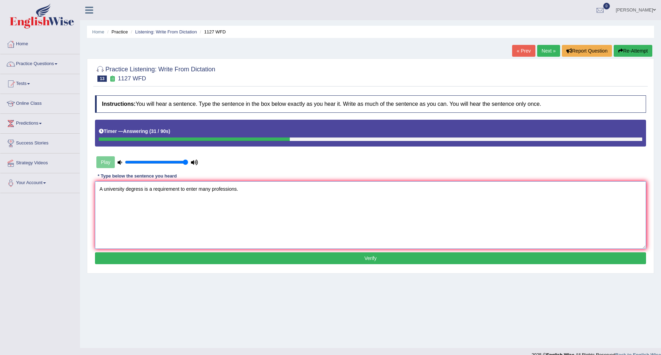
drag, startPoint x: 142, startPoint y: 189, endPoint x: 233, endPoint y: 197, distance: 91.8
click at [233, 197] on textarea "A university degress is a requirement to enter many professions." at bounding box center [370, 214] width 551 height 67
click at [124, 185] on textarea "A university degress is a requirement to enter many professions." at bounding box center [370, 214] width 551 height 67
type textarea "A university degree degress is a requirement to enter many professions."
click at [196, 258] on button "Verify" at bounding box center [370, 258] width 551 height 12
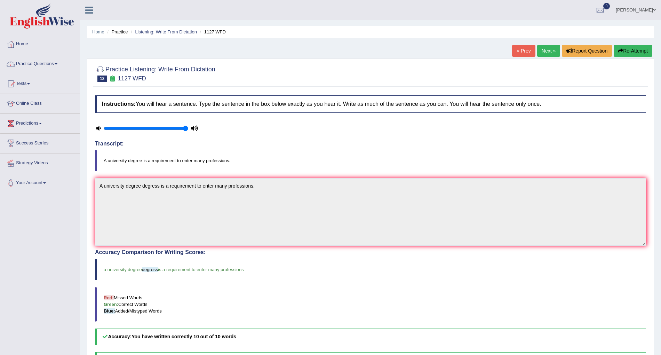
click at [543, 48] on link "Next »" at bounding box center [548, 51] width 23 height 12
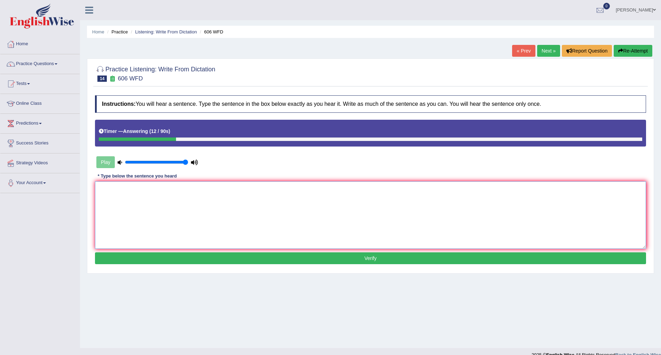
click at [229, 230] on textarea at bounding box center [370, 214] width 551 height 67
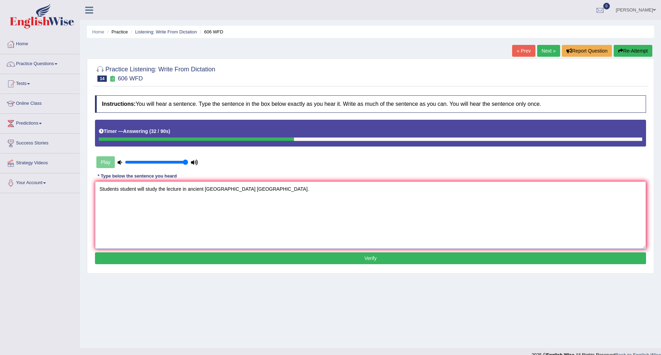
type textarea "Students student will study the lecture in ancient [GEOGRAPHIC_DATA] [GEOGRAPHI…"
click at [226, 252] on button "Verify" at bounding box center [370, 258] width 551 height 12
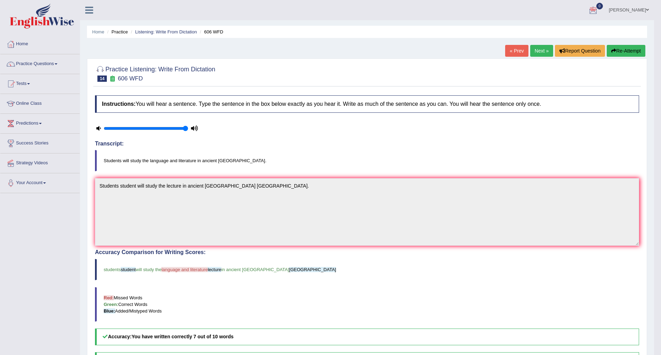
click at [537, 50] on link "Next »" at bounding box center [541, 51] width 23 height 12
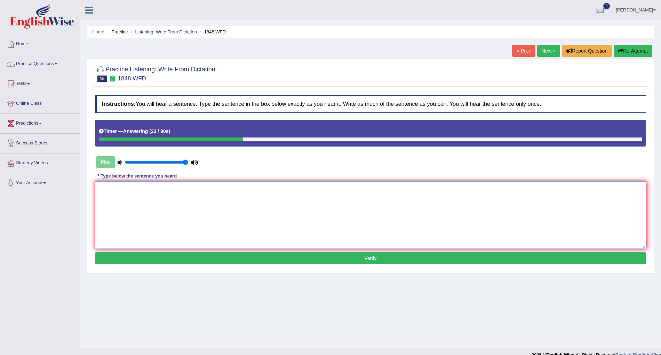
click at [401, 209] on textarea at bounding box center [370, 214] width 551 height 67
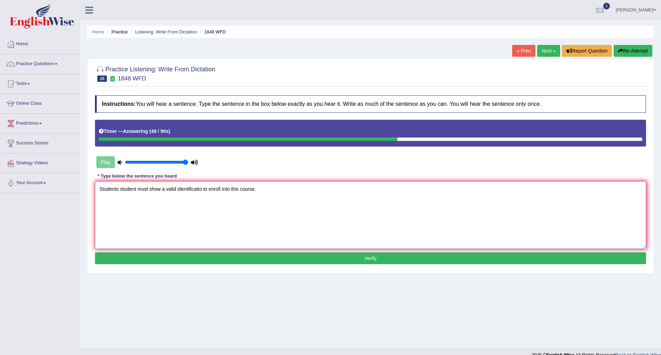
click at [200, 188] on textarea "Students student must show a valid identificatio to enroll into this course." at bounding box center [370, 214] width 551 height 67
click at [286, 194] on textarea "Students student must show a valid identification to enroll into this course." at bounding box center [370, 214] width 551 height 67
click at [240, 191] on textarea "Students student must show a valid identification to enroll into this course co…" at bounding box center [370, 214] width 551 height 67
type textarea "Students student must show a valid identification to enroll into this these cou…"
click at [211, 259] on button "Verify" at bounding box center [370, 258] width 551 height 12
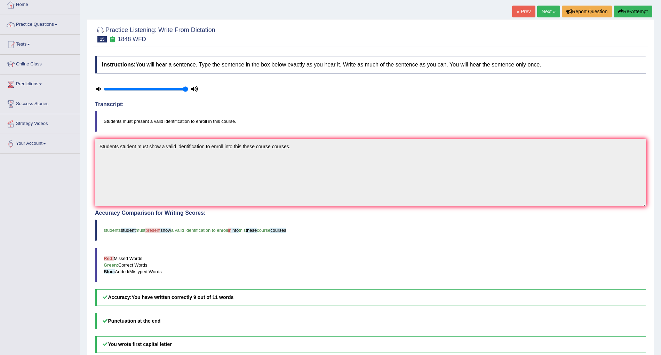
scroll to position [38, 0]
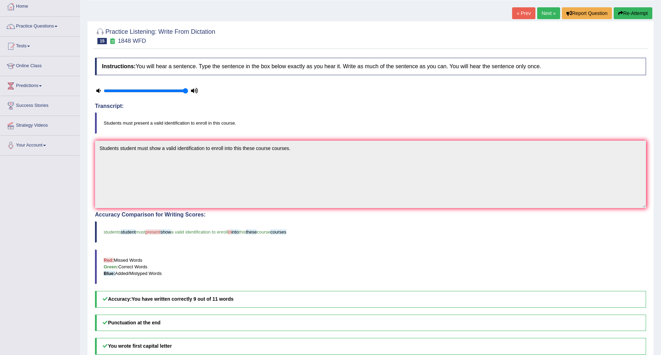
click at [632, 9] on button "Re-Attempt" at bounding box center [632, 13] width 39 height 12
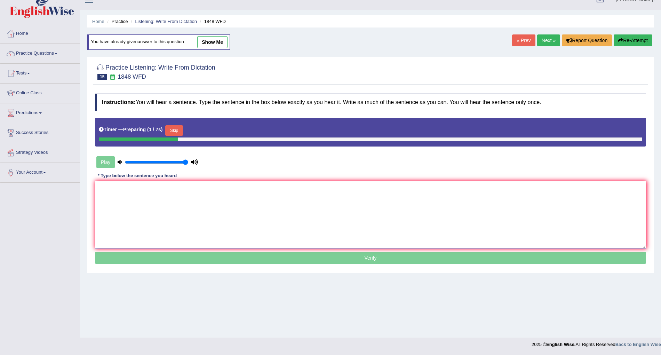
click at [190, 194] on textarea at bounding box center [370, 214] width 551 height 67
paste textarea "Students student must show a valid identification to enroll into this these cou…"
click at [164, 187] on textarea "Students student must show a valid identification to enroll into this these cou…" at bounding box center [370, 214] width 551 height 67
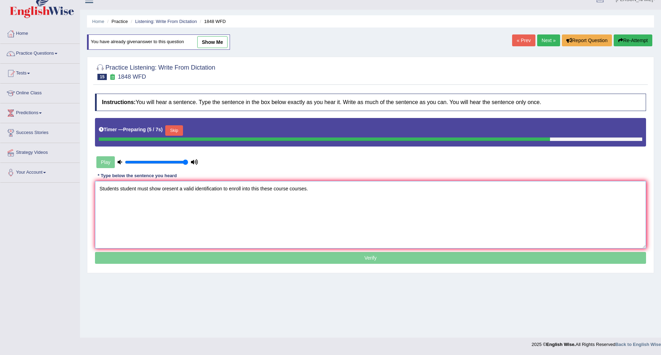
click at [164, 186] on textarea "Students student must show oresent a valid identification to enroll into this t…" at bounding box center [370, 214] width 551 height 67
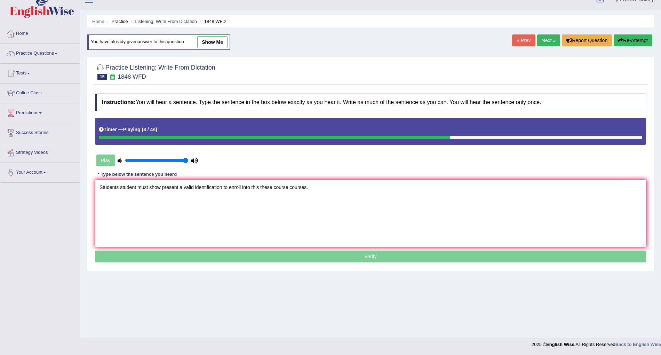
click at [248, 186] on textarea "Students student must show present a valid identification to enroll into this t…" at bounding box center [370, 212] width 551 height 67
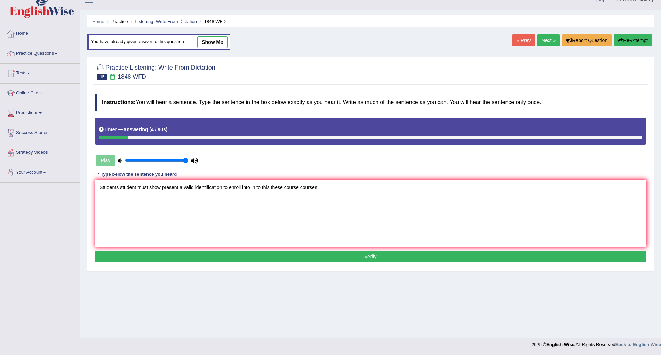
type textarea "Students student must show present a valid identification to enroll into in to …"
click at [260, 251] on button "Verify" at bounding box center [370, 256] width 551 height 12
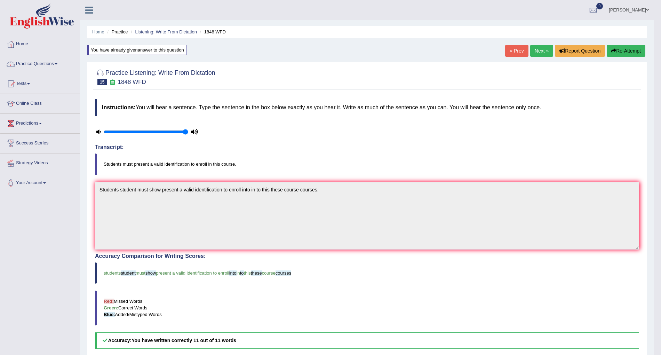
click at [544, 56] on link "Next »" at bounding box center [541, 51] width 23 height 12
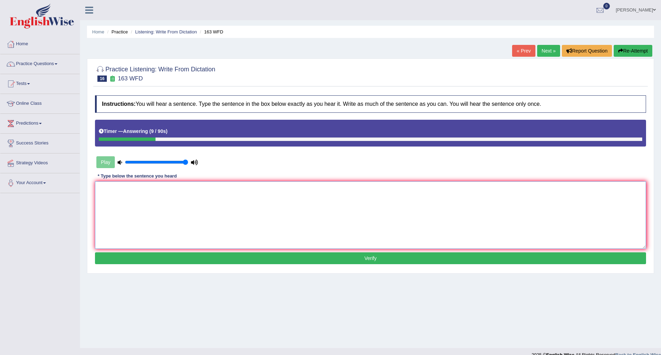
click at [413, 222] on textarea at bounding box center [370, 214] width 551 height 67
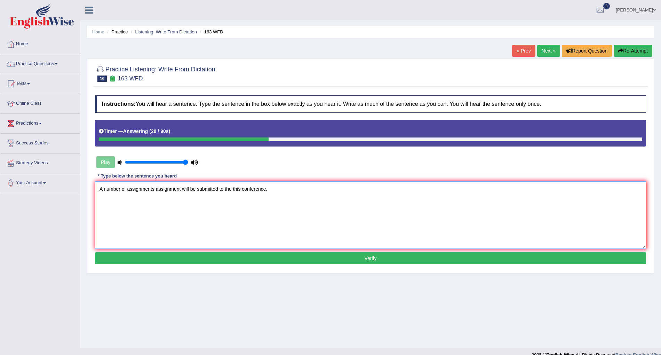
type textarea "A number of assignments assignment will be submitted to the this conference."
click at [311, 261] on button "Verify" at bounding box center [370, 258] width 551 height 12
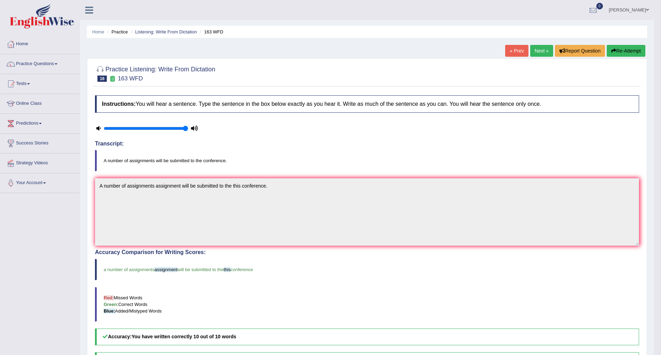
scroll to position [108, 0]
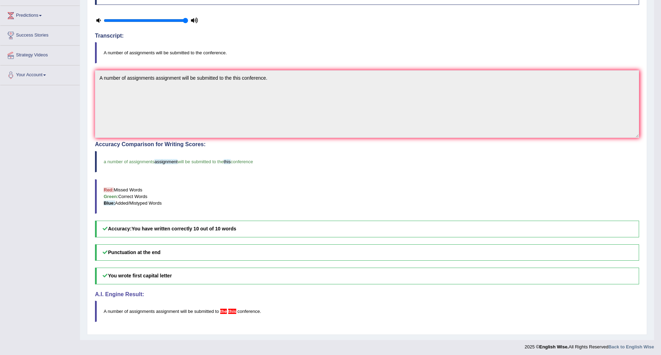
click at [463, 296] on div "Punctuation at the end You wrote first capital letter A.I. Engine Result: A num…" at bounding box center [367, 283] width 544 height 78
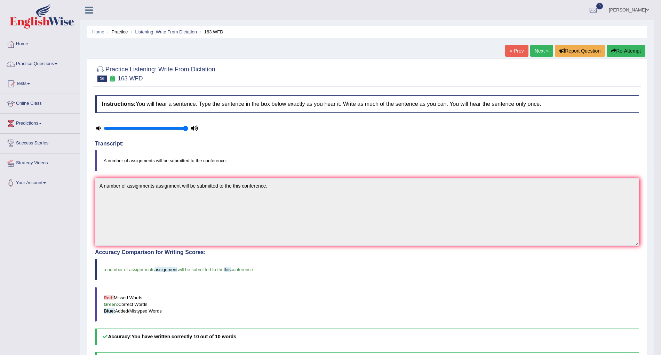
click at [539, 49] on link "Next »" at bounding box center [541, 51] width 23 height 12
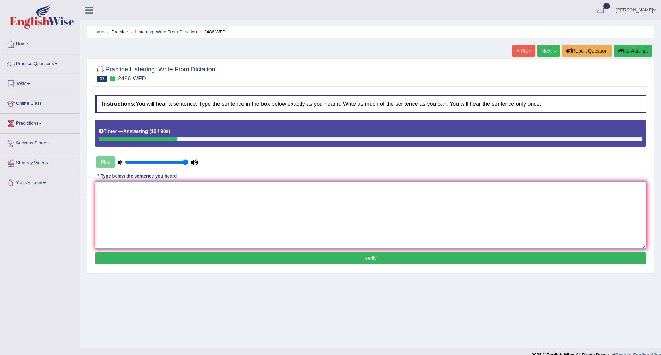
click at [373, 199] on textarea at bounding box center [370, 214] width 551 height 67
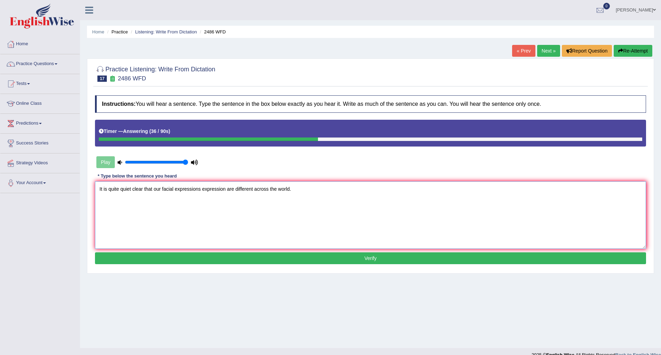
type textarea "It is quite quiet clear that our facial expressions expression are different ac…"
click at [346, 262] on button "Verify" at bounding box center [370, 258] width 551 height 12
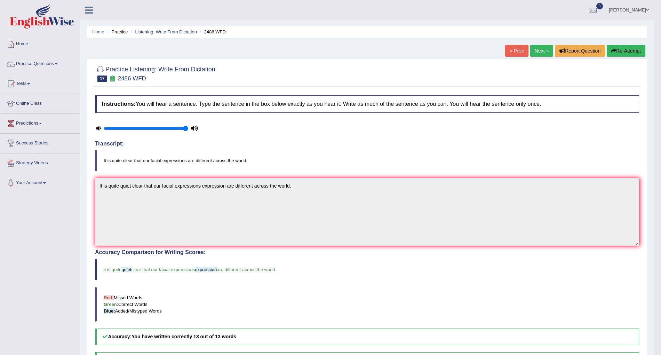
click at [543, 49] on link "Next »" at bounding box center [541, 51] width 23 height 12
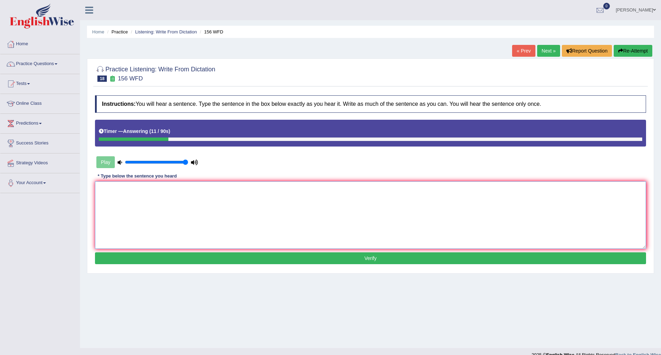
click at [368, 215] on textarea at bounding box center [370, 214] width 551 height 67
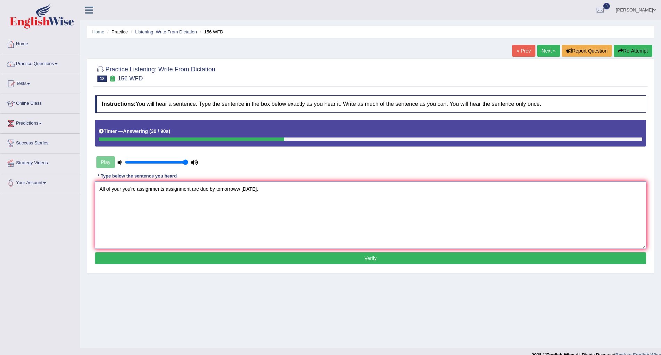
type textarea "All of your you're assignments assignment are due by tomorroww tomorrow."
click at [330, 261] on button "Verify" at bounding box center [370, 258] width 551 height 12
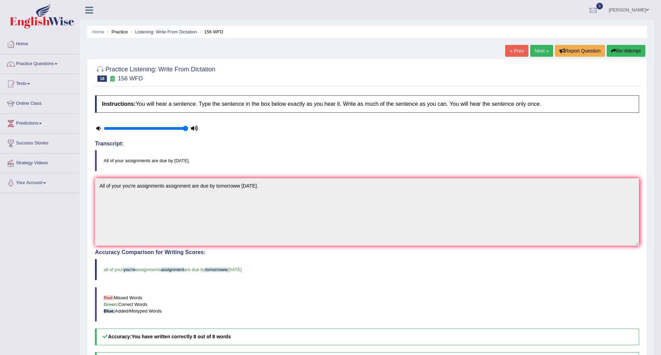
click at [541, 49] on link "Next »" at bounding box center [541, 51] width 23 height 12
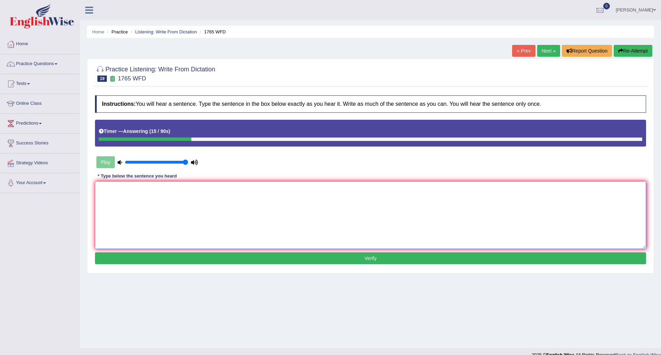
click at [369, 232] on textarea at bounding box center [370, 214] width 551 height 67
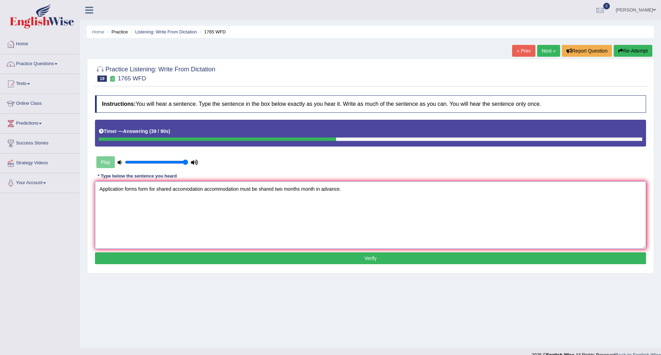
type textarea "Application forms form for shared accomodation accommodation must be shared two…"
click at [321, 253] on button "Verify" at bounding box center [370, 258] width 551 height 12
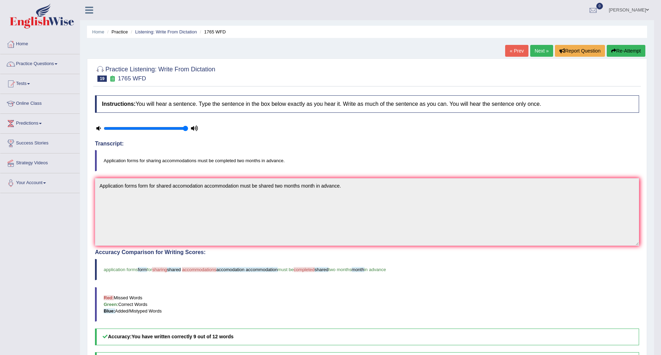
scroll to position [1, 0]
click at [545, 51] on link "Next »" at bounding box center [541, 50] width 23 height 12
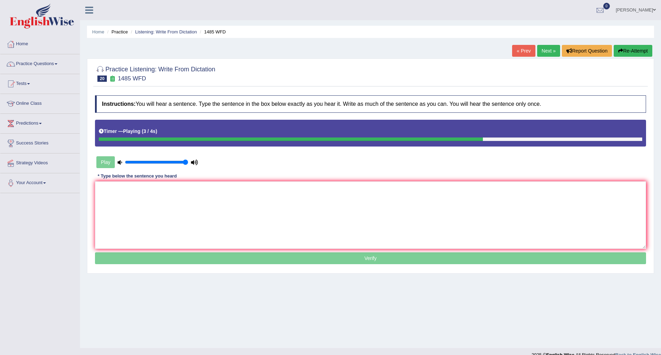
click at [634, 51] on button "Re-Attempt" at bounding box center [632, 51] width 39 height 12
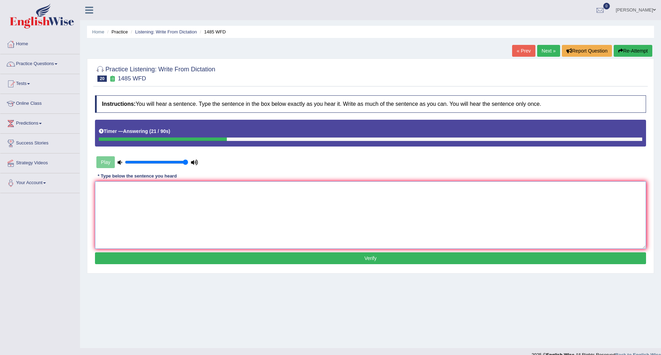
type textarea "c"
click at [456, 204] on textarea "c" at bounding box center [370, 214] width 551 height 67
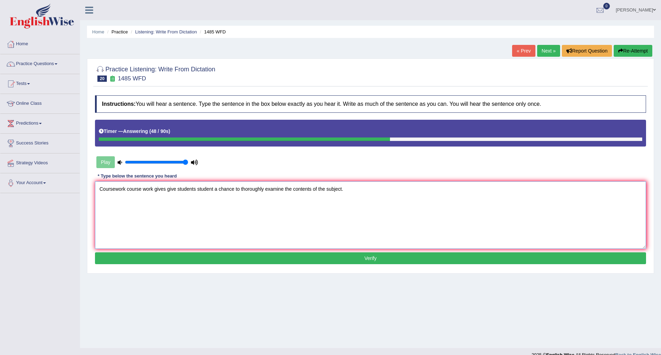
type textarea "Coursework course work gives give students student a chance to thoroughly exami…"
click at [400, 258] on button "Verify" at bounding box center [370, 258] width 551 height 12
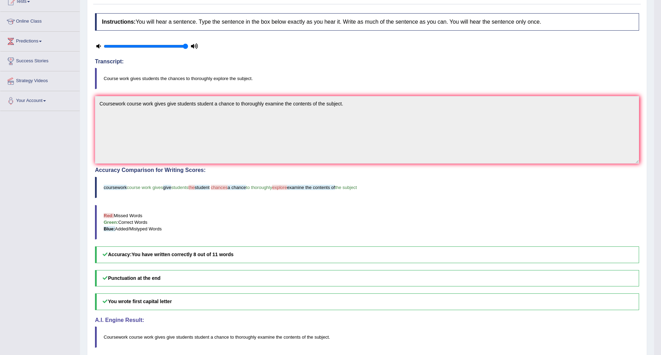
scroll to position [82, 0]
